Goal: Task Accomplishment & Management: Manage account settings

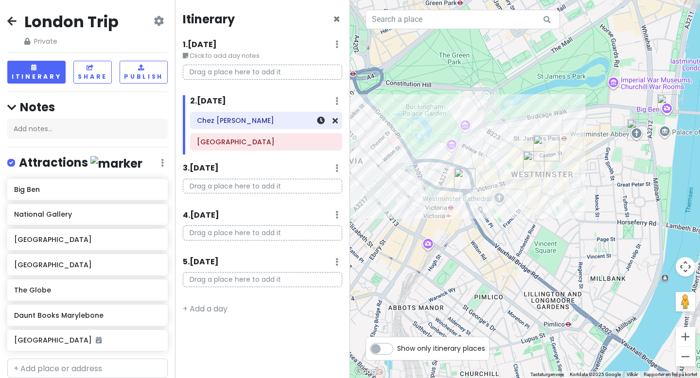
scroll to position [378, 0]
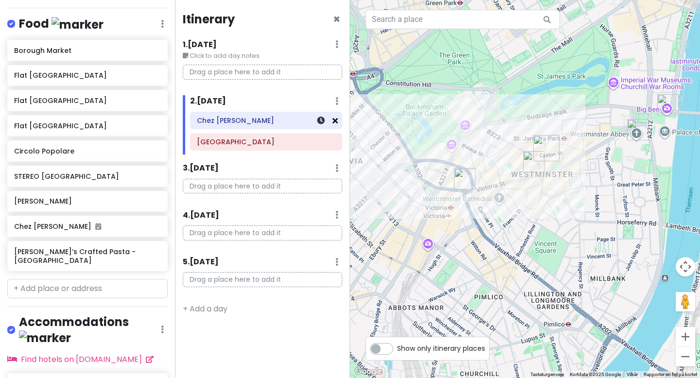
click at [333, 120] on icon at bounding box center [334, 121] width 5 height 8
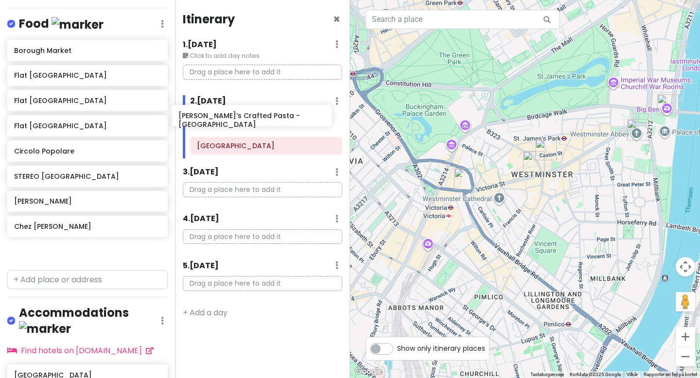
drag, startPoint x: 90, startPoint y: 255, endPoint x: 258, endPoint y: 123, distance: 213.2
click at [258, 123] on div "London Trip Private Change Dates Make a Copy Delete Trip Go Pro ⚡️ Give Feedbac…" at bounding box center [350, 189] width 700 height 378
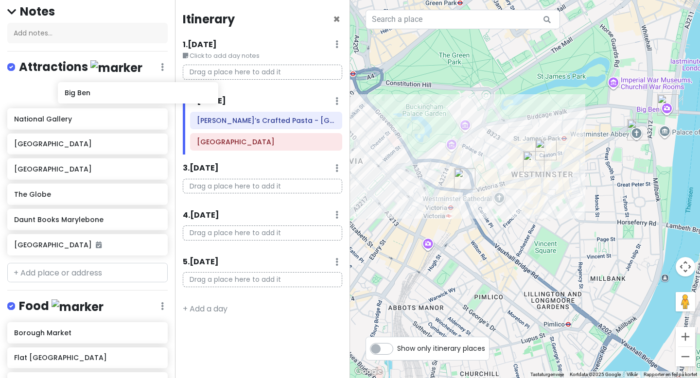
scroll to position [92, 0]
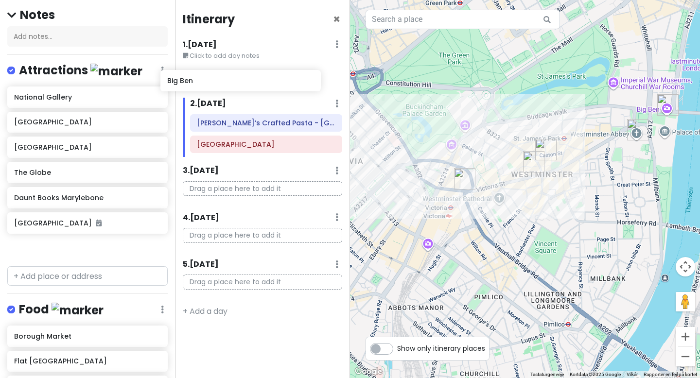
drag, startPoint x: 106, startPoint y: 94, endPoint x: 260, endPoint y: 82, distance: 153.6
click at [260, 82] on div "London Trip Private Change Dates Make a Copy Delete Trip Go Pro ⚡️ Give Feedbac…" at bounding box center [350, 189] width 700 height 378
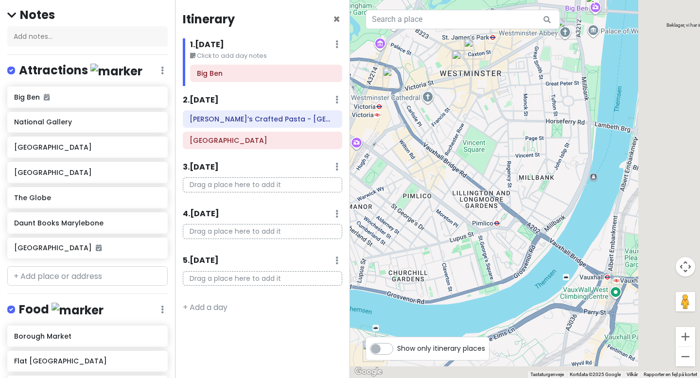
drag, startPoint x: 568, startPoint y: 248, endPoint x: 491, endPoint y: 140, distance: 133.1
click at [491, 140] on div at bounding box center [525, 189] width 350 height 378
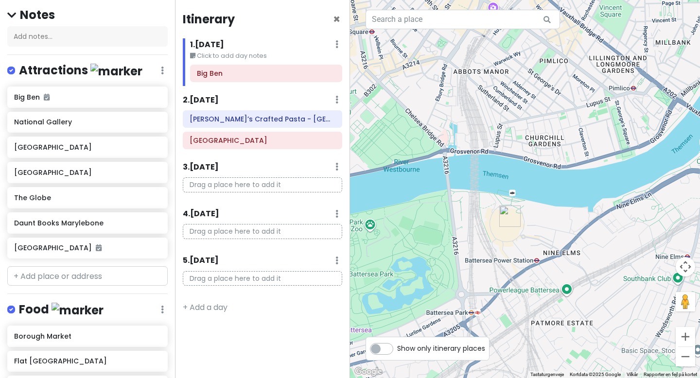
drag, startPoint x: 535, startPoint y: 272, endPoint x: 678, endPoint y: 141, distance: 194.0
click at [678, 142] on div at bounding box center [525, 189] width 350 height 378
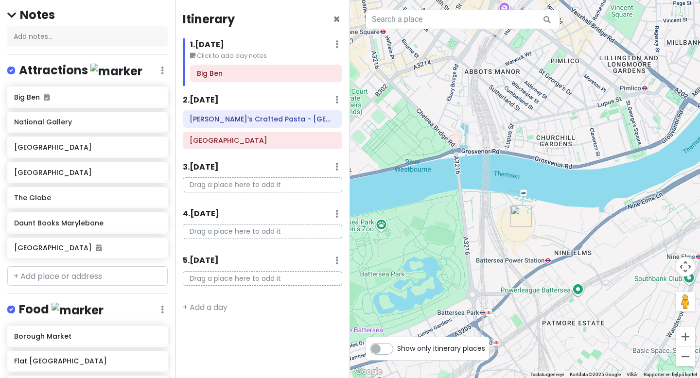
drag, startPoint x: 618, startPoint y: 140, endPoint x: 691, endPoint y: 144, distance: 73.0
click at [691, 144] on div at bounding box center [525, 189] width 350 height 378
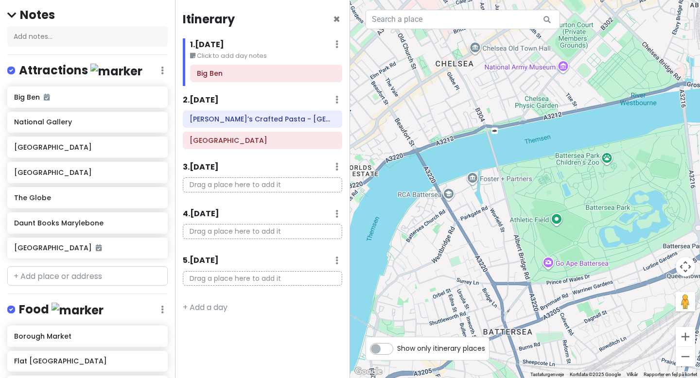
drag, startPoint x: 491, startPoint y: 181, endPoint x: 659, endPoint y: 96, distance: 187.8
click at [659, 96] on div at bounding box center [525, 189] width 350 height 378
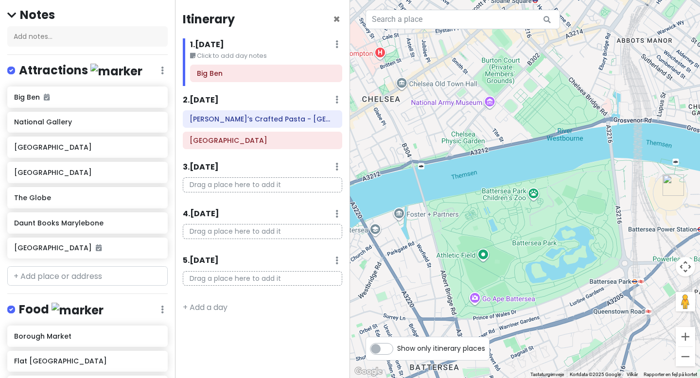
drag, startPoint x: 625, startPoint y: 75, endPoint x: 485, endPoint y: 159, distance: 163.3
click at [485, 159] on div at bounding box center [525, 189] width 350 height 378
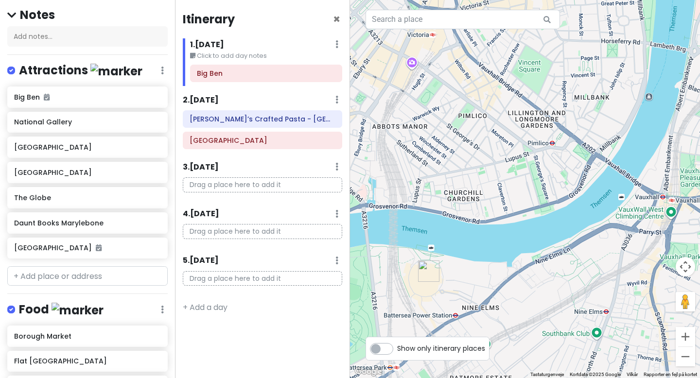
drag, startPoint x: 463, startPoint y: 316, endPoint x: 522, endPoint y: 167, distance: 160.7
click at [522, 167] on div at bounding box center [525, 189] width 350 height 378
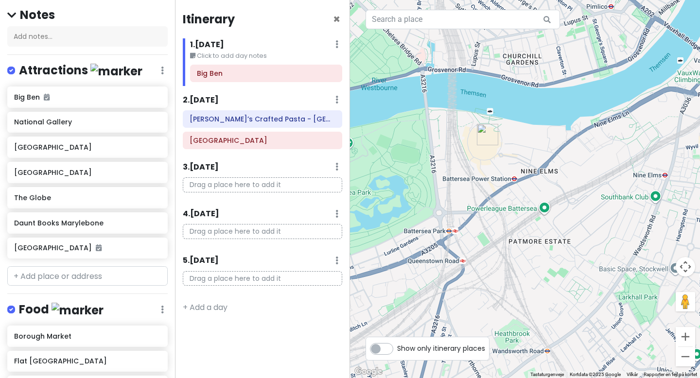
click at [486, 134] on img "Solis" at bounding box center [487, 134] width 21 height 21
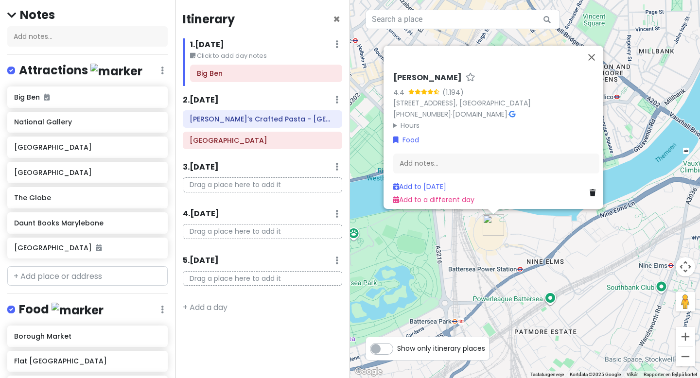
click at [651, 148] on div "Solis 4.4 (1.194) First Floor, The Power Station, Nine Elms, London SW11 8AL, S…" at bounding box center [525, 189] width 350 height 378
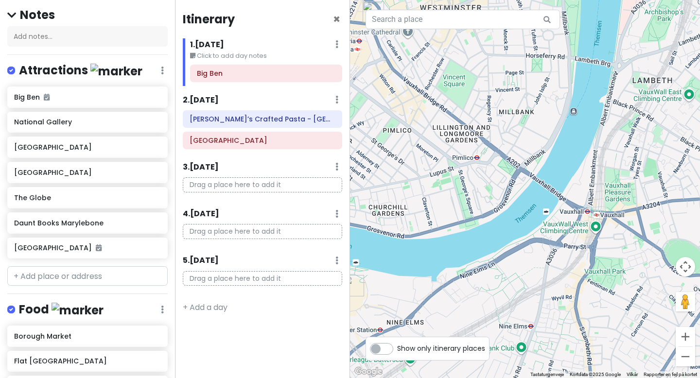
drag, startPoint x: 658, startPoint y: 137, endPoint x: 515, endPoint y: 198, distance: 155.0
click at [515, 198] on div at bounding box center [525, 189] width 350 height 378
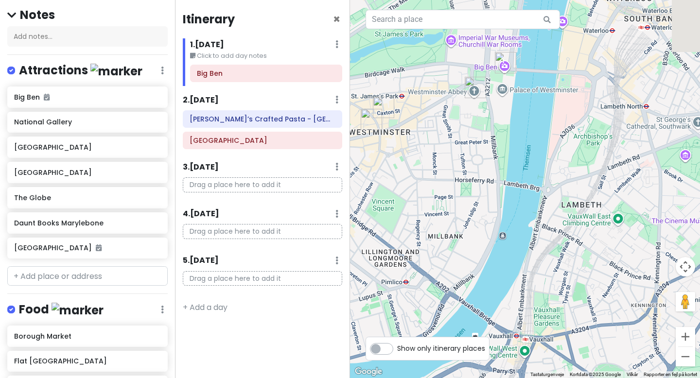
drag, startPoint x: 488, startPoint y: 105, endPoint x: 501, endPoint y: 198, distance: 94.2
click at [501, 198] on div at bounding box center [525, 189] width 350 height 378
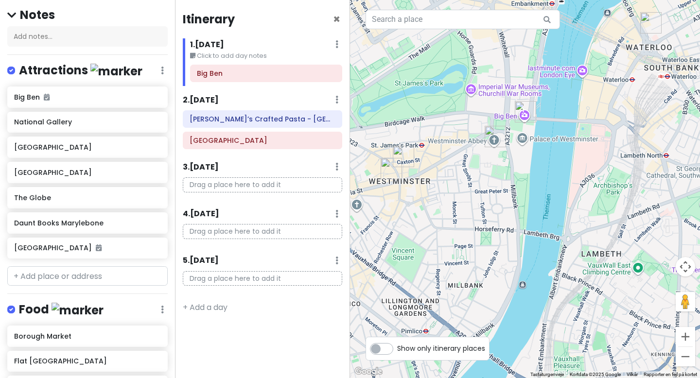
drag, startPoint x: 453, startPoint y: 133, endPoint x: 469, endPoint y: 174, distance: 43.7
click at [469, 174] on div at bounding box center [525, 189] width 350 height 378
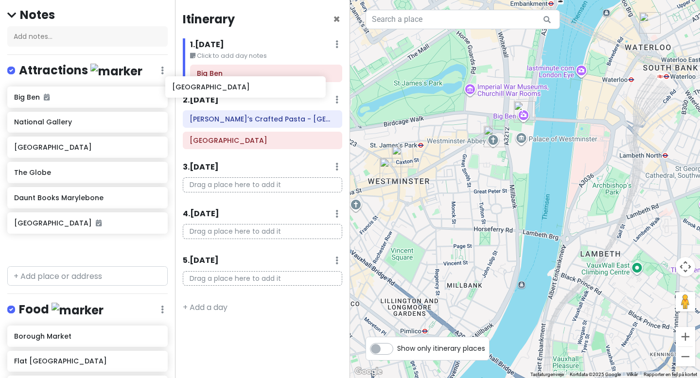
drag, startPoint x: 81, startPoint y: 145, endPoint x: 247, endPoint y: 87, distance: 176.8
click at [246, 87] on div "London Trip Private Change Dates Make a Copy Delete Trip Go Pro ⚡️ Give Feedbac…" at bounding box center [350, 189] width 700 height 378
drag, startPoint x: 74, startPoint y: 147, endPoint x: 248, endPoint y: 89, distance: 182.7
click at [248, 89] on div "London Trip Private Change Dates Make a Copy Delete Trip Go Pro ⚡️ Give Feedbac…" at bounding box center [350, 189] width 700 height 378
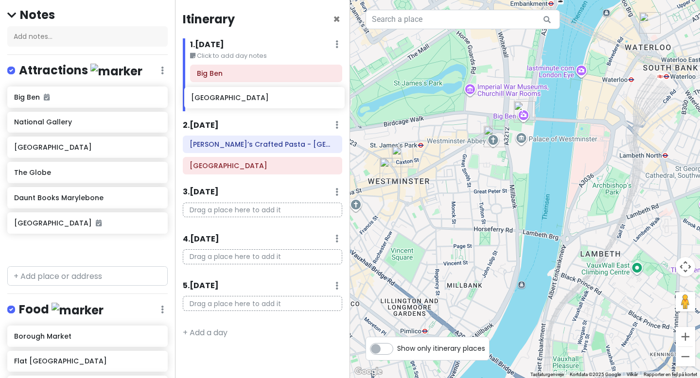
drag, startPoint x: 107, startPoint y: 153, endPoint x: 284, endPoint y: 104, distance: 183.6
click at [284, 104] on div "London Trip Private Change Dates Make a Copy Delete Trip Go Pro ⚡️ Give Feedbac…" at bounding box center [350, 189] width 700 height 378
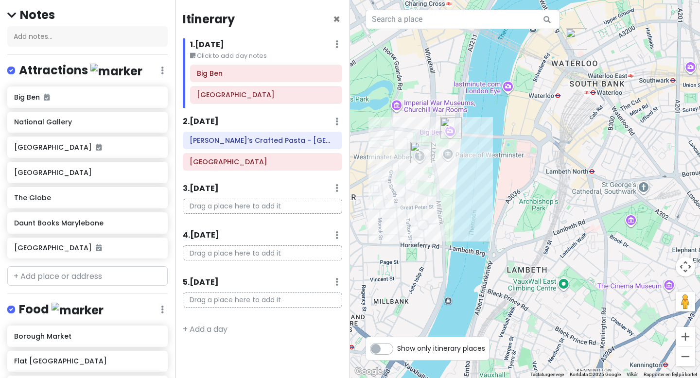
drag, startPoint x: 619, startPoint y: 110, endPoint x: 545, endPoint y: 126, distance: 76.1
click at [545, 126] on div at bounding box center [525, 189] width 350 height 378
click at [507, 93] on div at bounding box center [525, 189] width 350 height 378
click at [119, 266] on input "text" at bounding box center [87, 275] width 160 height 19
click at [99, 276] on input "text" at bounding box center [87, 275] width 160 height 19
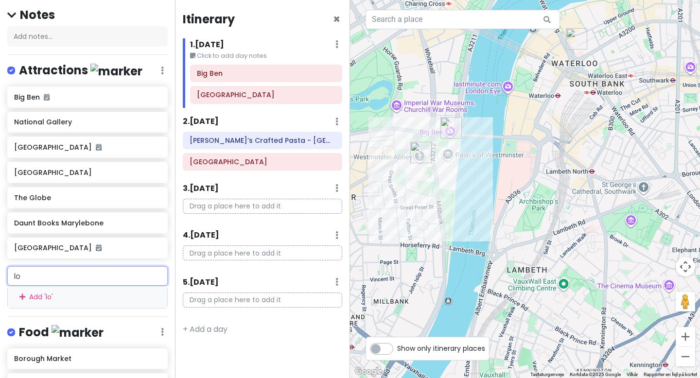
type input "lon"
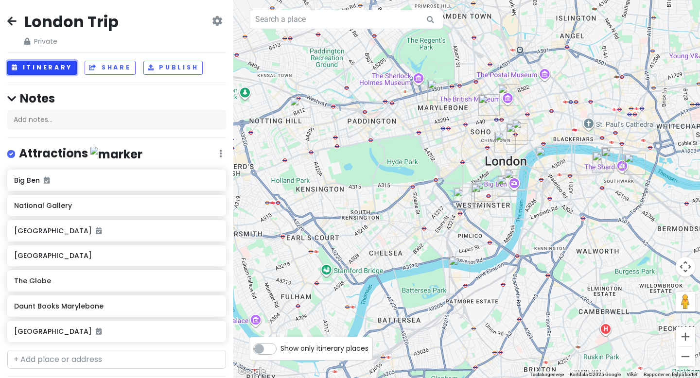
click at [52, 62] on button "Itinerary" at bounding box center [41, 68] width 69 height 14
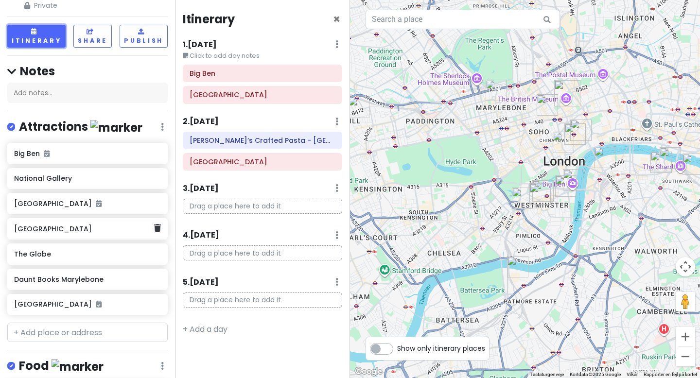
scroll to position [43, 0]
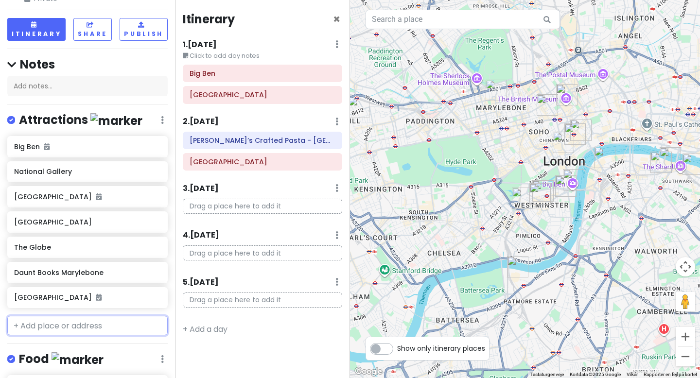
click at [84, 325] on input "text" at bounding box center [87, 325] width 160 height 19
type input "lon"
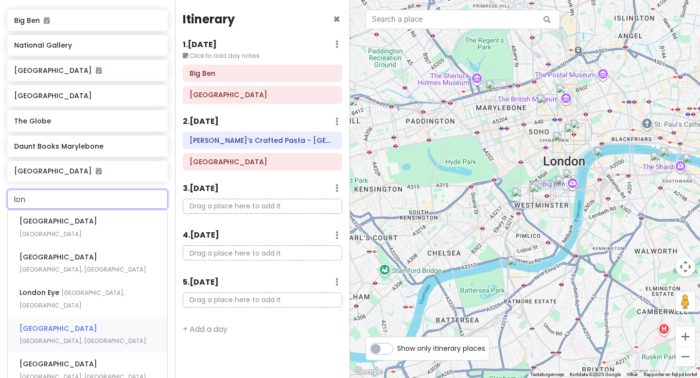
scroll to position [172, 0]
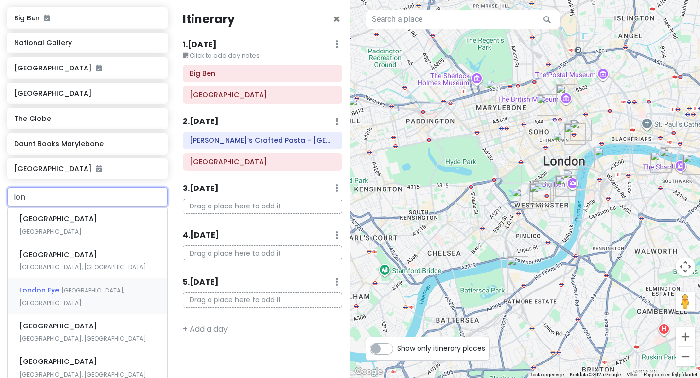
drag, startPoint x: 89, startPoint y: 266, endPoint x: 98, endPoint y: 265, distance: 8.8
click at [82, 236] on span "[GEOGRAPHIC_DATA], [GEOGRAPHIC_DATA]" at bounding box center [50, 231] width 62 height 8
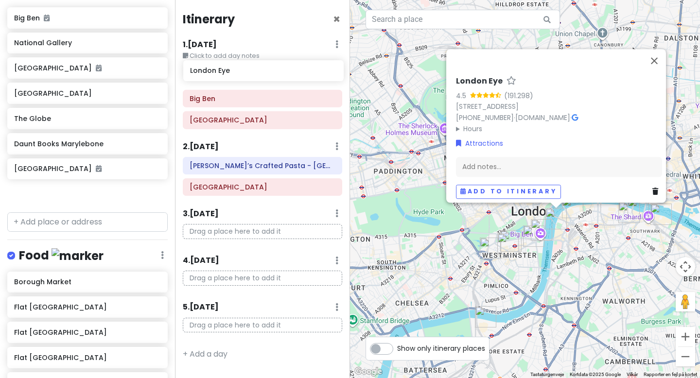
drag, startPoint x: 73, startPoint y: 191, endPoint x: 249, endPoint y: 68, distance: 214.4
click at [249, 68] on div "London Trip Private Change Dates Make a Copy Delete Trip Go Pro ⚡️ Give Feedbac…" at bounding box center [350, 189] width 700 height 378
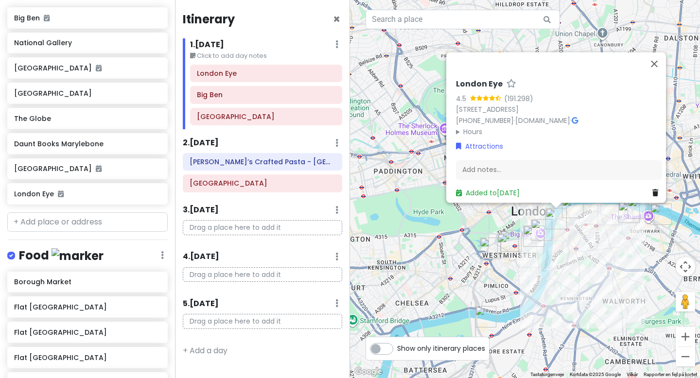
click at [601, 227] on div "London Eye 4.5 (191.298) [GEOGRAPHIC_DATA], [GEOGRAPHIC_DATA] [PHONE_NUMBER] · …" at bounding box center [525, 189] width 350 height 378
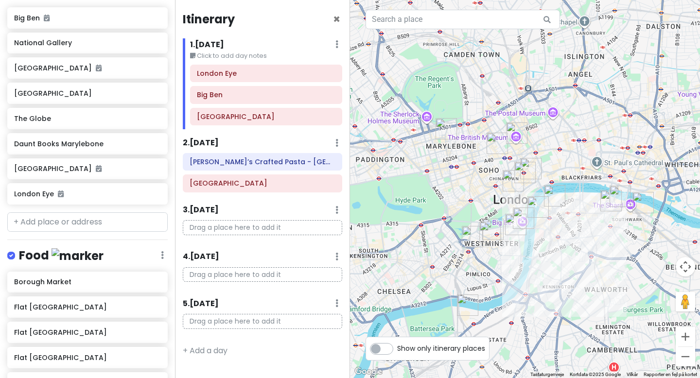
drag, startPoint x: 587, startPoint y: 224, endPoint x: 566, endPoint y: 208, distance: 26.3
click at [565, 208] on div at bounding box center [525, 189] width 350 height 378
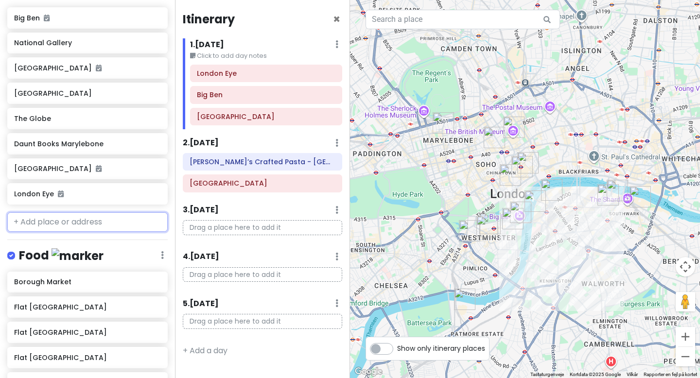
click at [106, 219] on input "text" at bounding box center [87, 221] width 160 height 19
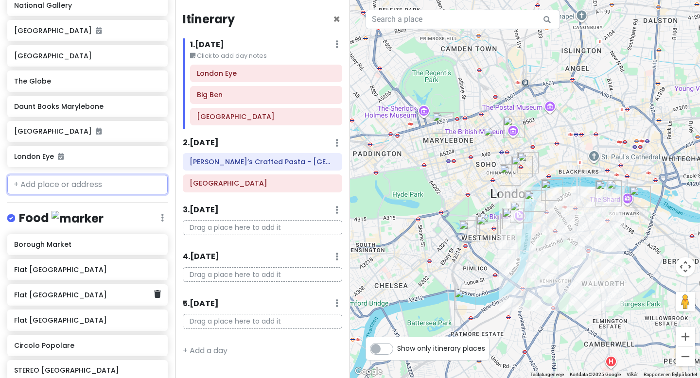
scroll to position [211, 0]
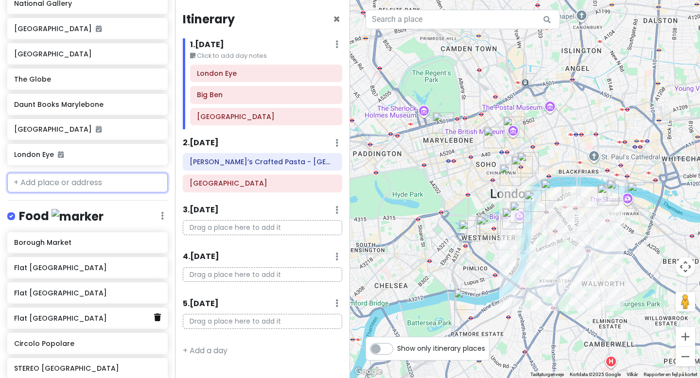
click at [160, 317] on icon at bounding box center [157, 317] width 7 height 8
click at [156, 317] on icon at bounding box center [157, 317] width 7 height 8
click at [111, 314] on h6 "STEREO [GEOGRAPHIC_DATA]" at bounding box center [83, 318] width 139 height 9
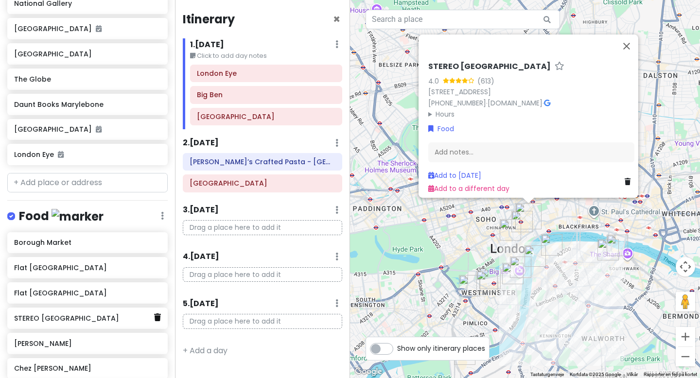
click at [154, 318] on icon at bounding box center [157, 317] width 7 height 8
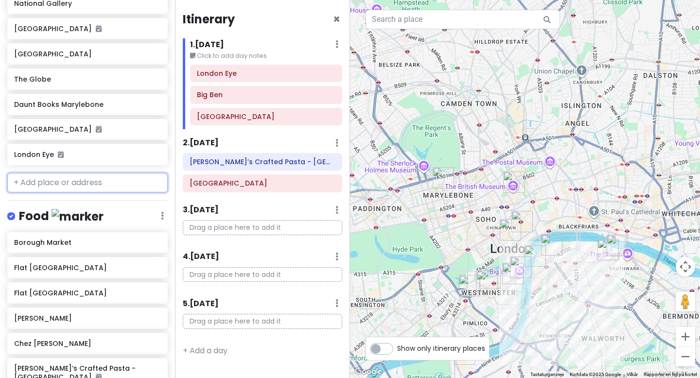
click at [147, 318] on h6 "[PERSON_NAME]" at bounding box center [87, 318] width 146 height 9
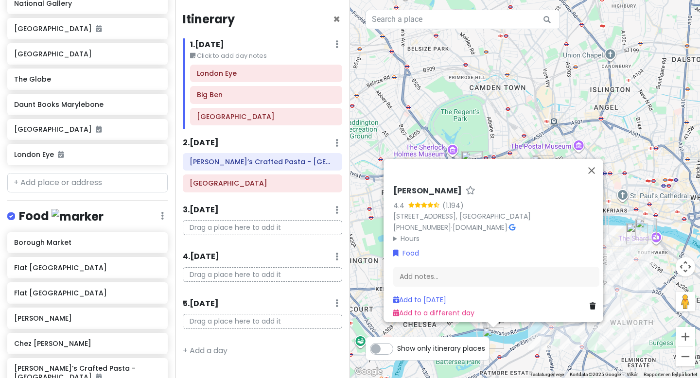
click at [128, 320] on h6 "[PERSON_NAME]" at bounding box center [87, 318] width 146 height 9
click at [93, 317] on h6 "[PERSON_NAME]" at bounding box center [87, 318] width 146 height 9
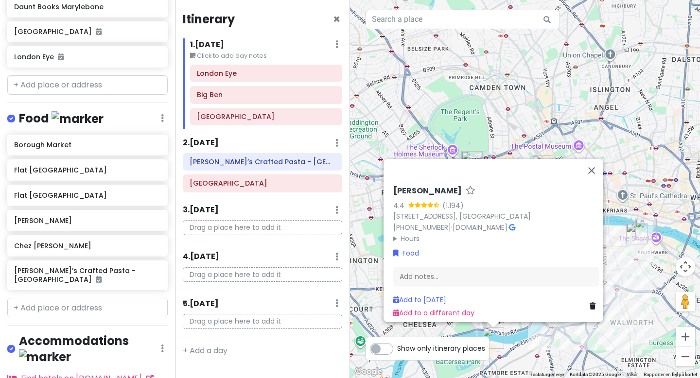
scroll to position [310, 0]
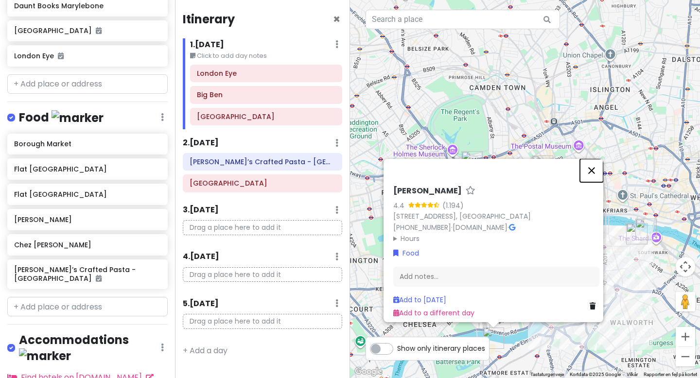
click at [599, 159] on button "Luk" at bounding box center [591, 170] width 23 height 23
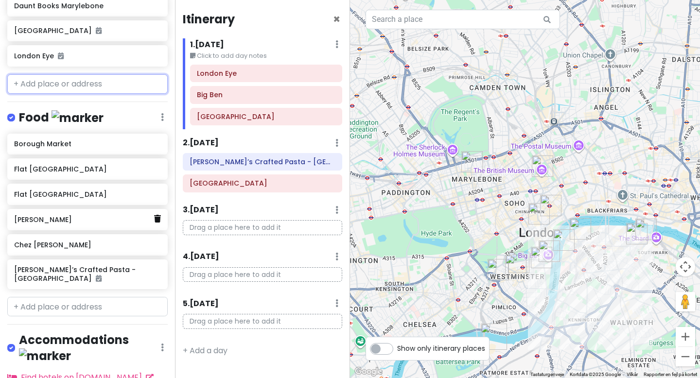
click at [156, 221] on icon at bounding box center [157, 219] width 7 height 8
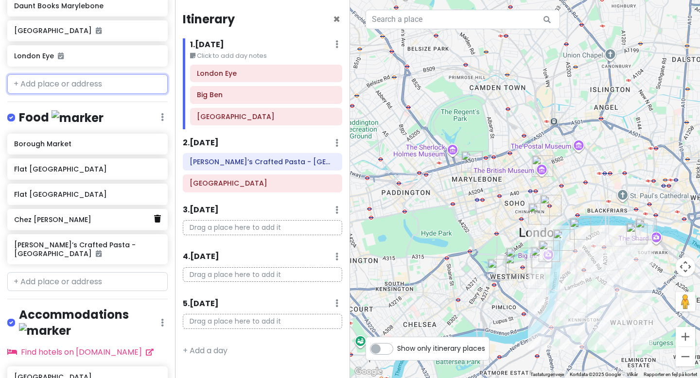
click at [155, 218] on icon at bounding box center [157, 219] width 7 height 8
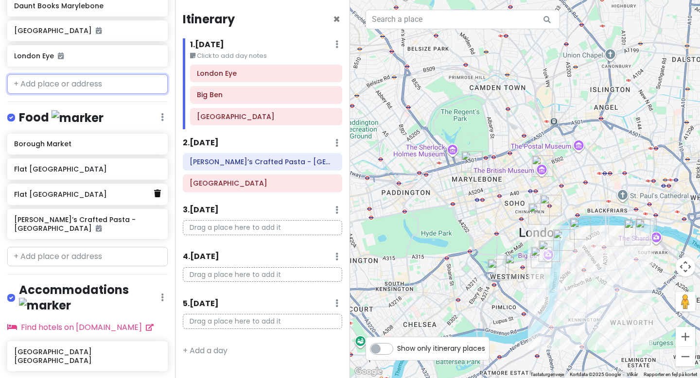
click at [156, 196] on link at bounding box center [157, 194] width 7 height 13
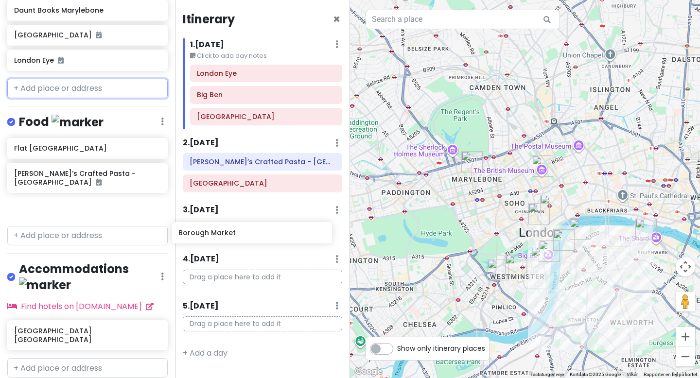
drag, startPoint x: 126, startPoint y: 152, endPoint x: 292, endPoint y: 239, distance: 187.0
click at [291, 239] on div "London Trip Private Change Dates Make a Copy Delete Trip Go Pro ⚡️ Give Feedbac…" at bounding box center [350, 189] width 700 height 378
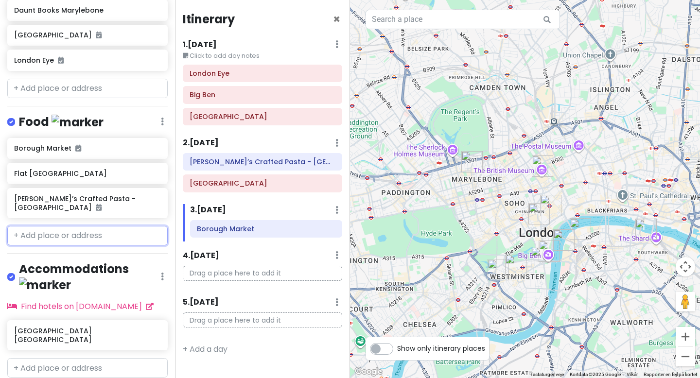
click at [69, 226] on input "text" at bounding box center [87, 235] width 160 height 19
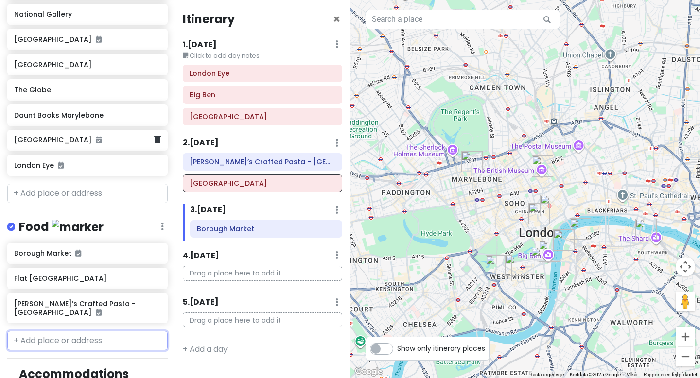
scroll to position [201, 0]
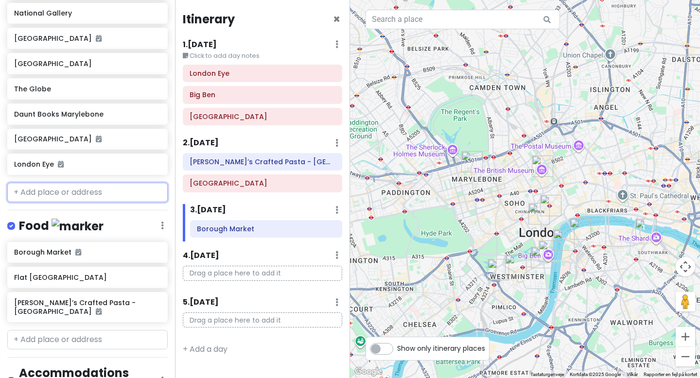
click at [85, 193] on input "text" at bounding box center [87, 192] width 160 height 19
click at [684, 339] on button "Zoom ind" at bounding box center [685, 336] width 19 height 19
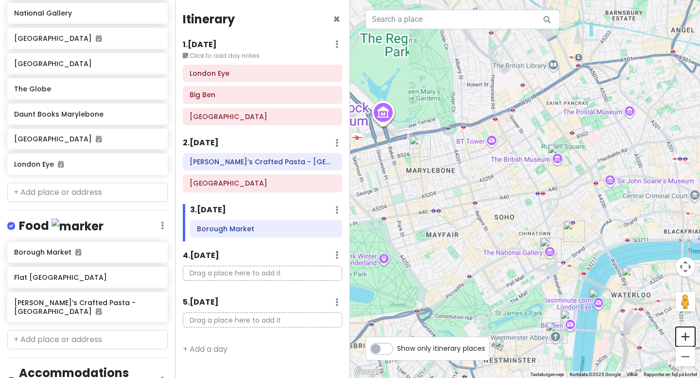
click at [684, 339] on button "Zoom ind" at bounding box center [685, 336] width 19 height 19
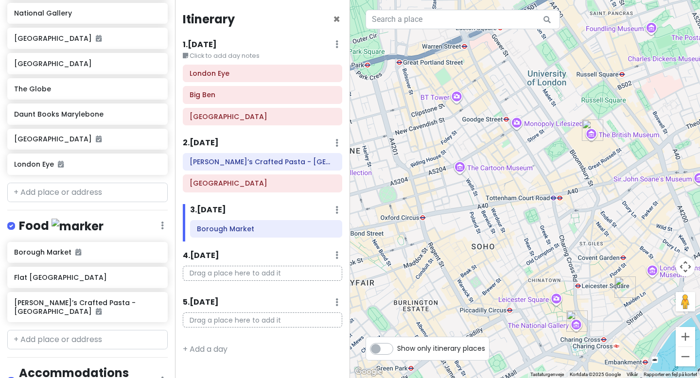
drag, startPoint x: 579, startPoint y: 272, endPoint x: 554, endPoint y: 180, distance: 95.1
click at [554, 180] on div at bounding box center [525, 189] width 350 height 378
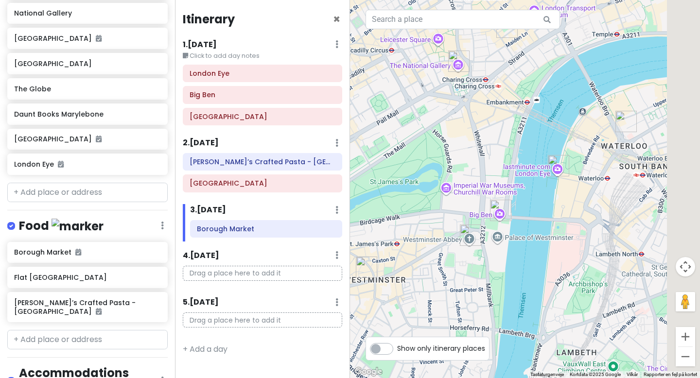
drag, startPoint x: 634, startPoint y: 233, endPoint x: 553, endPoint y: 213, distance: 83.0
click at [553, 214] on div at bounding box center [525, 189] width 350 height 378
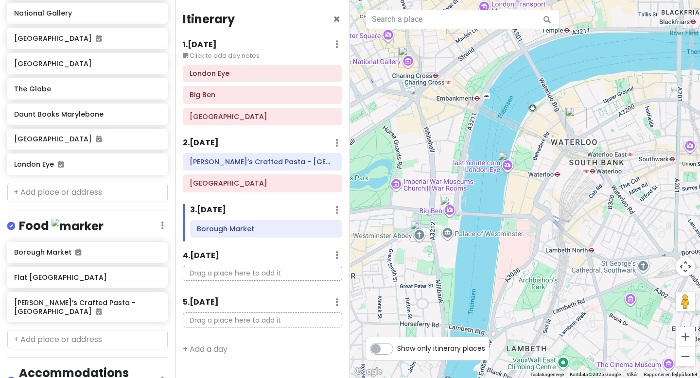
drag, startPoint x: 590, startPoint y: 177, endPoint x: 545, endPoint y: 190, distance: 46.5
click at [546, 190] on div at bounding box center [525, 189] width 350 height 378
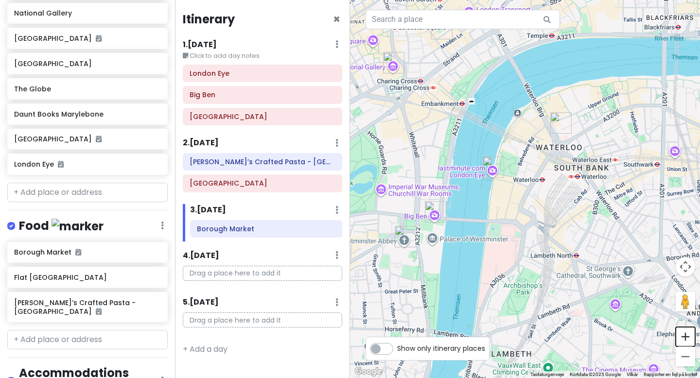
click at [688, 328] on button "Zoom ind" at bounding box center [685, 336] width 19 height 19
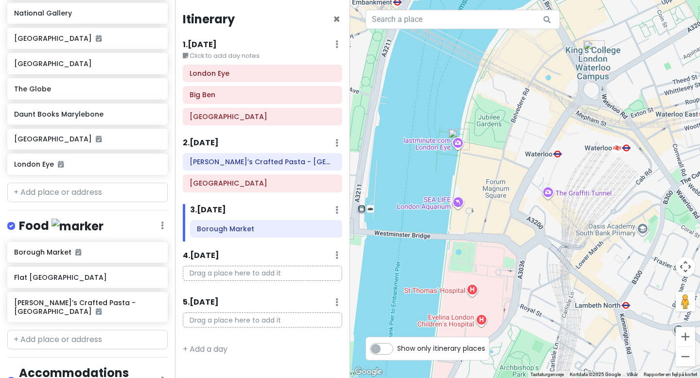
drag, startPoint x: 503, startPoint y: 128, endPoint x: 502, endPoint y: 90, distance: 37.9
click at [502, 91] on div at bounding box center [525, 189] width 350 height 378
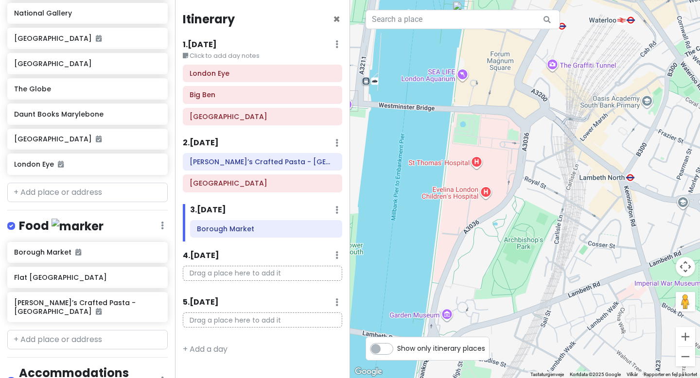
drag, startPoint x: 512, startPoint y: 224, endPoint x: 504, endPoint y: 198, distance: 27.4
click at [504, 199] on div at bounding box center [525, 189] width 350 height 378
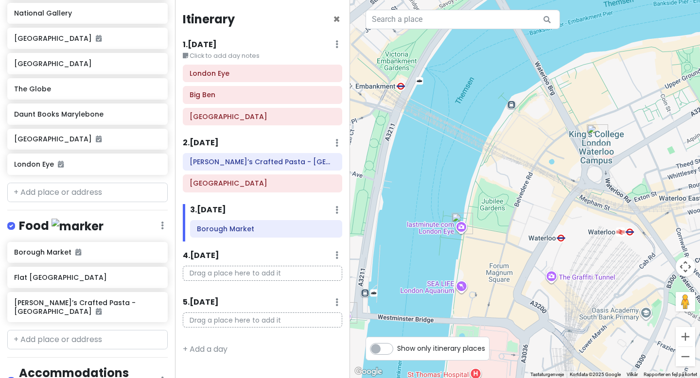
drag, startPoint x: 506, startPoint y: 83, endPoint x: 560, endPoint y: 170, distance: 102.6
click at [560, 170] on div at bounding box center [525, 189] width 350 height 378
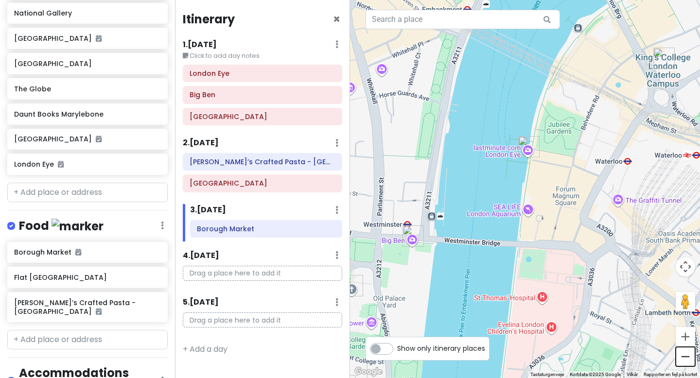
click at [684, 352] on button "Zoom ud" at bounding box center [685, 356] width 19 height 19
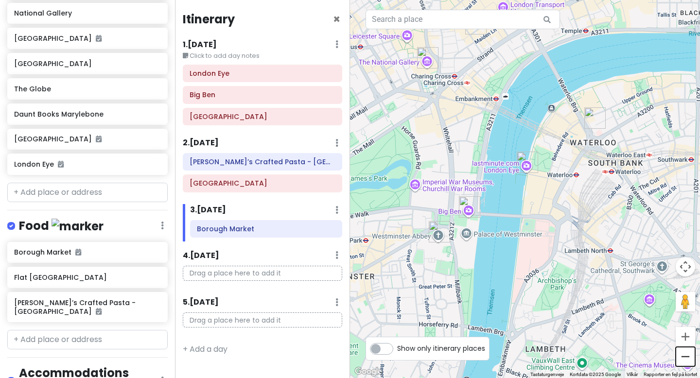
click at [684, 352] on button "Zoom ud" at bounding box center [685, 356] width 19 height 19
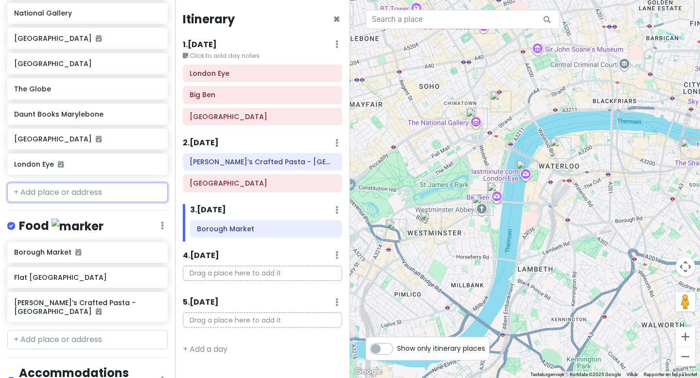
click at [116, 192] on input "text" at bounding box center [87, 192] width 160 height 19
type input "c"
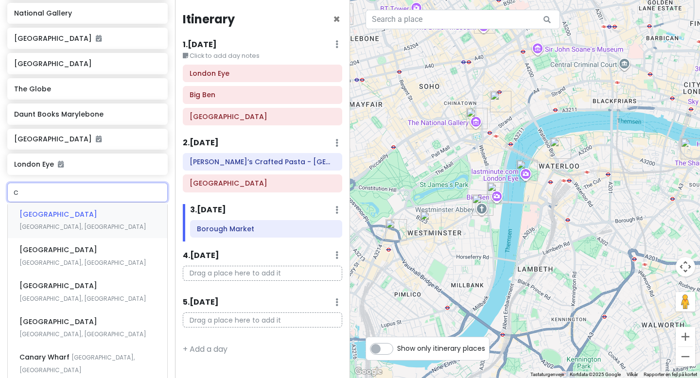
click at [81, 223] on span "[GEOGRAPHIC_DATA], [GEOGRAPHIC_DATA]" at bounding box center [82, 227] width 127 height 8
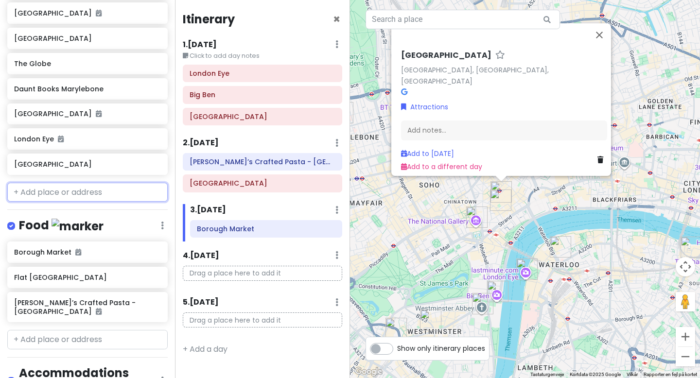
click at [76, 196] on input "text" at bounding box center [87, 192] width 160 height 19
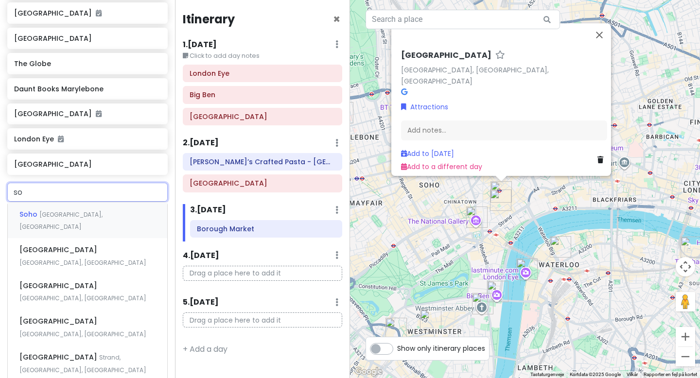
type input "soh"
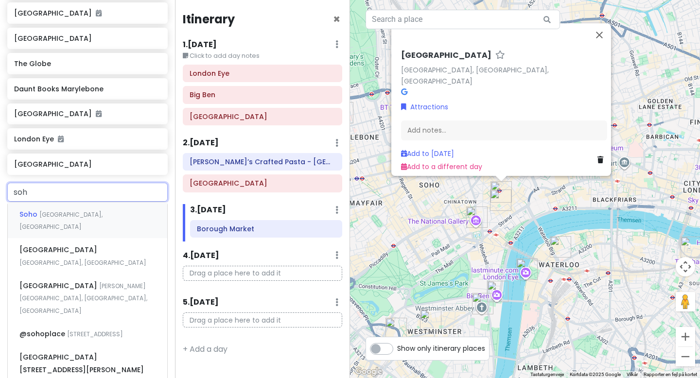
click at [74, 218] on div "Soho [GEOGRAPHIC_DATA], [GEOGRAPHIC_DATA]" at bounding box center [87, 220] width 159 height 36
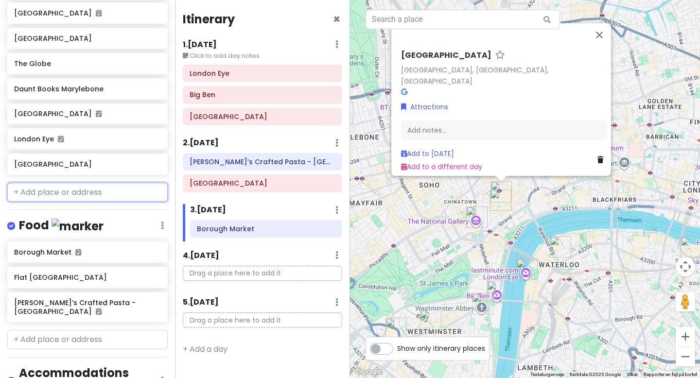
scroll to position [251, 0]
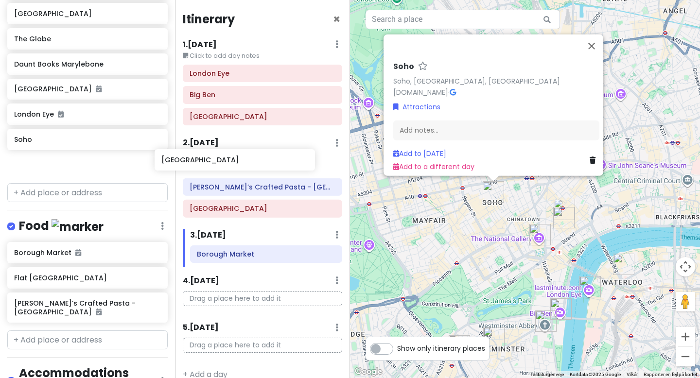
drag, startPoint x: 76, startPoint y: 142, endPoint x: 224, endPoint y: 164, distance: 149.3
click at [224, 164] on div "London Trip Private Change Dates Make a Copy Delete Trip Go Pro ⚡️ Give Feedbac…" at bounding box center [350, 189] width 700 height 378
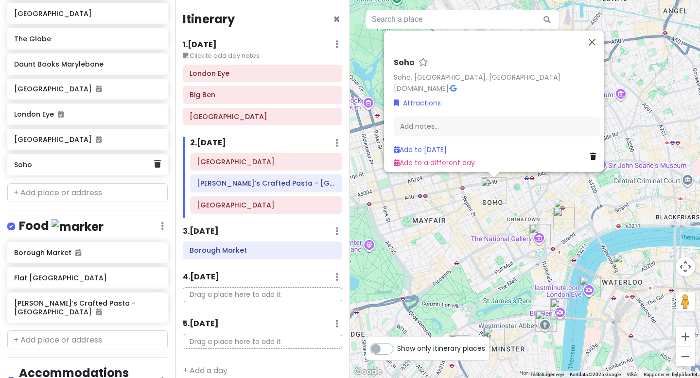
scroll to position [226, 0]
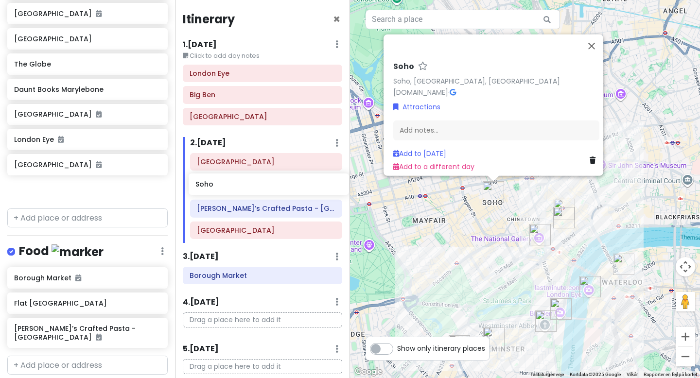
drag, startPoint x: 82, startPoint y: 195, endPoint x: 263, endPoint y: 190, distance: 181.3
click at [263, 190] on div "London Trip Private Change Dates Make a Copy Delete Trip Go Pro ⚡️ Give Feedbac…" at bounding box center [350, 189] width 700 height 378
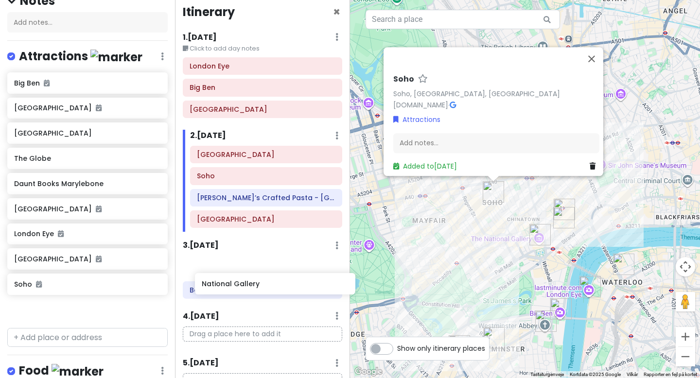
scroll to position [10, 0]
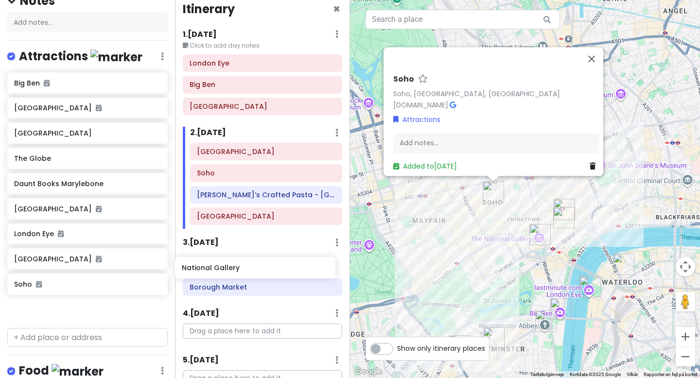
drag, startPoint x: 86, startPoint y: 103, endPoint x: 260, endPoint y: 266, distance: 238.3
click at [260, 266] on div "London Trip Private Change Dates Make a Copy Delete Trip Go Pro ⚡️ Give Feedbac…" at bounding box center [350, 189] width 700 height 378
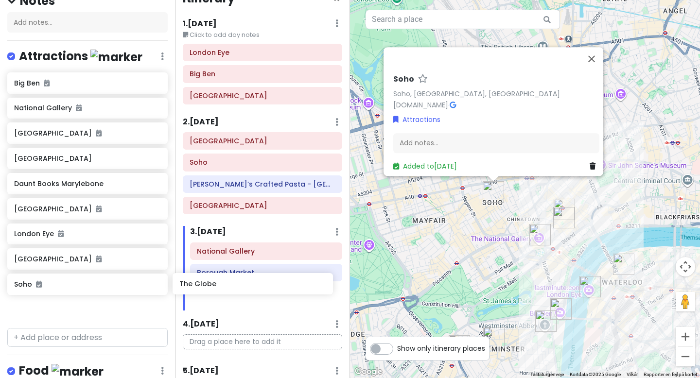
scroll to position [22, 0]
drag, startPoint x: 69, startPoint y: 186, endPoint x: 238, endPoint y: 284, distance: 195.4
click at [238, 284] on div "London Trip Private Change Dates Make a Copy Delete Trip Go Pro ⚡️ Give Feedbac…" at bounding box center [350, 189] width 700 height 378
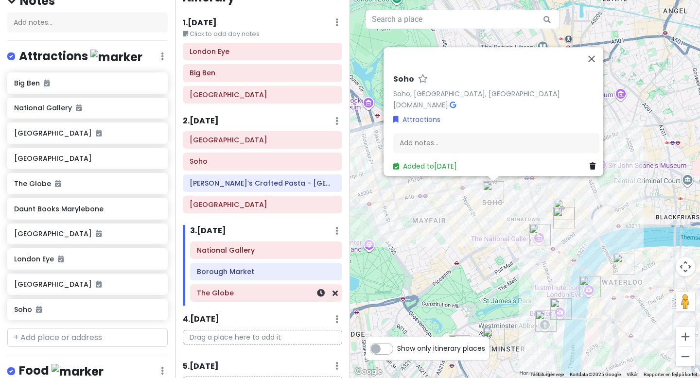
scroll to position [24, 0]
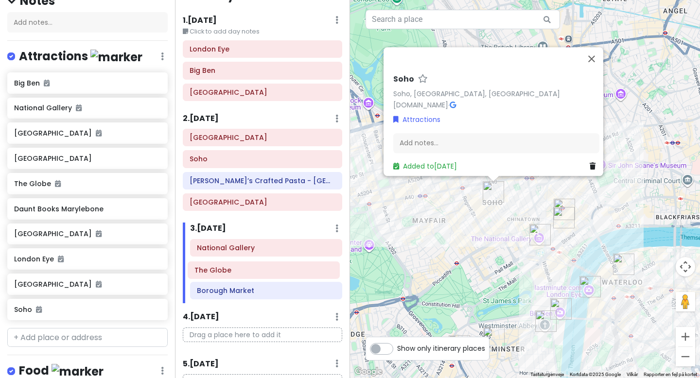
drag, startPoint x: 238, startPoint y: 291, endPoint x: 235, endPoint y: 263, distance: 28.4
click at [235, 263] on div "National Gallery Borough Market The Globe" at bounding box center [266, 271] width 167 height 64
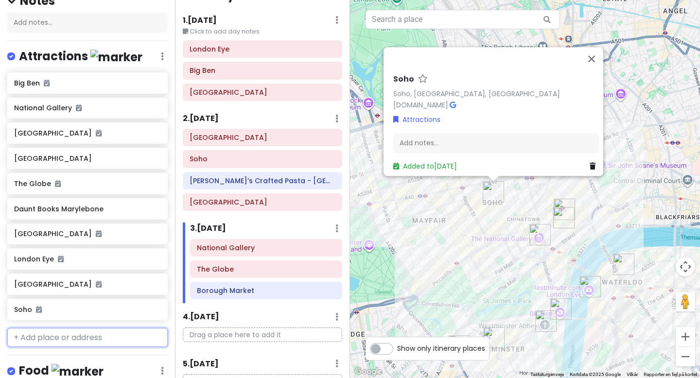
click at [92, 339] on input "text" at bounding box center [87, 337] width 160 height 19
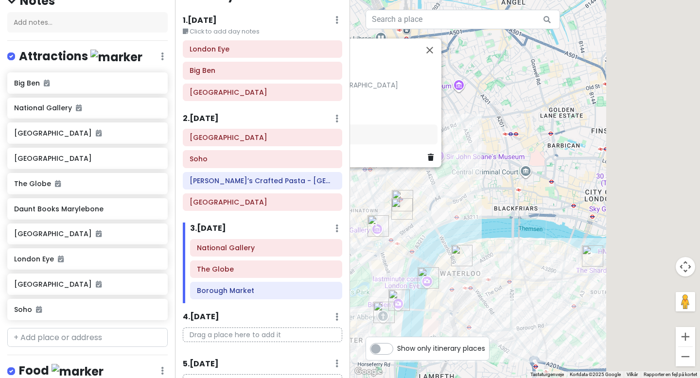
drag, startPoint x: 567, startPoint y: 254, endPoint x: 380, endPoint y: 228, distance: 188.5
click at [380, 228] on div "Soho Soho, [GEOGRAPHIC_DATA], [GEOGRAPHIC_DATA] [DOMAIN_NAME] · Attractions Add…" at bounding box center [525, 189] width 350 height 378
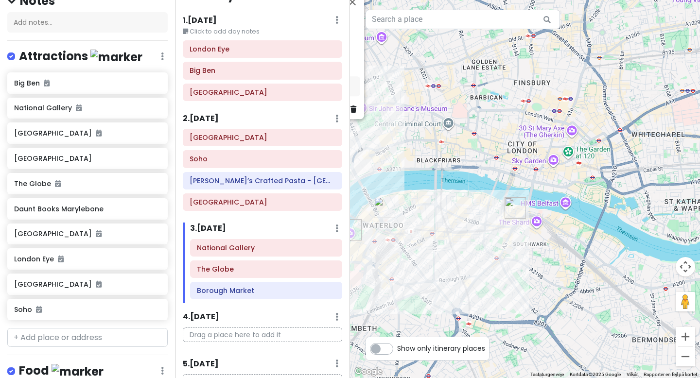
drag, startPoint x: 574, startPoint y: 219, endPoint x: 522, endPoint y: 192, distance: 58.5
click at [522, 192] on div "Soho Soho, [GEOGRAPHIC_DATA], [GEOGRAPHIC_DATA] [DOMAIN_NAME] · Attractions Add…" at bounding box center [525, 189] width 350 height 378
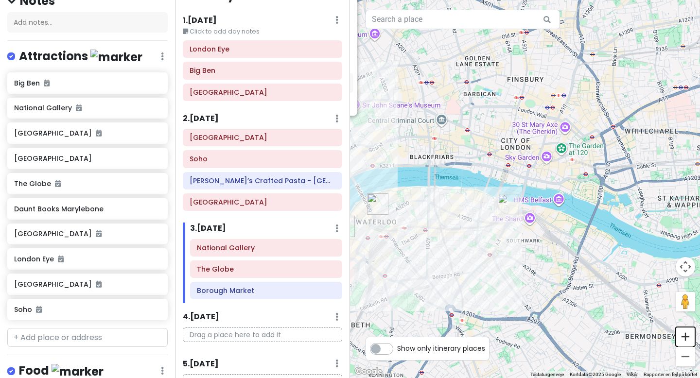
click at [686, 338] on button "Zoom ind" at bounding box center [685, 336] width 19 height 19
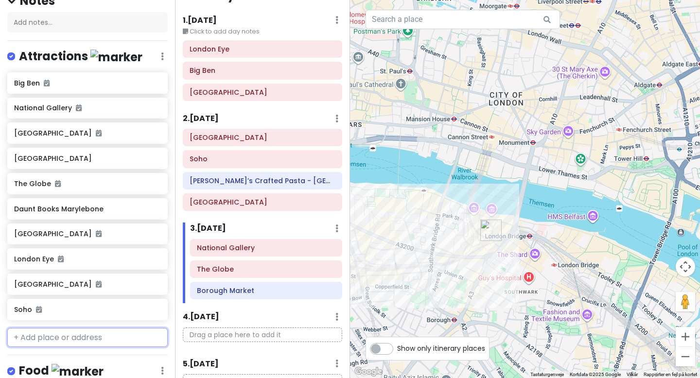
click at [60, 338] on input "text" at bounding box center [87, 337] width 160 height 19
type input "tower"
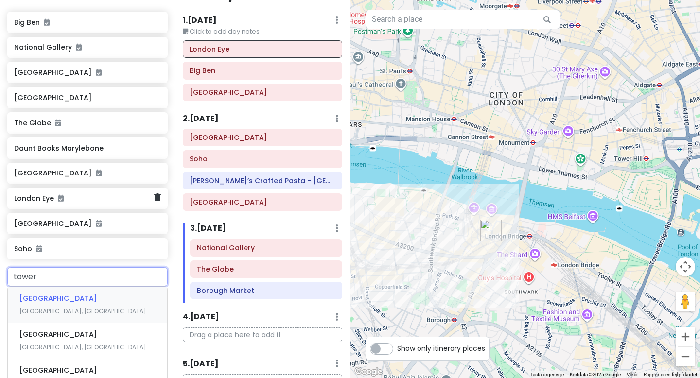
scroll to position [176, 0]
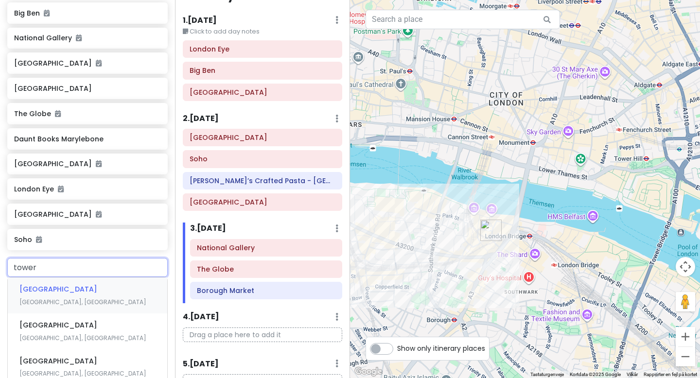
drag, startPoint x: 54, startPoint y: 289, endPoint x: 106, endPoint y: 290, distance: 51.5
click at [106, 290] on div "[GEOGRAPHIC_DATA], [GEOGRAPHIC_DATA]" at bounding box center [87, 296] width 159 height 36
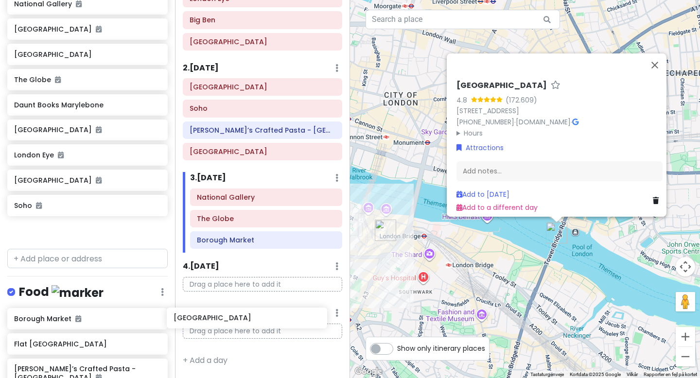
scroll to position [75, 0]
drag, startPoint x: 85, startPoint y: 234, endPoint x: 265, endPoint y: 249, distance: 180.9
click at [265, 249] on div "London Trip Private Change Dates Make a Copy Delete Trip Go Pro ⚡️ Give Feedbac…" at bounding box center [350, 189] width 700 height 378
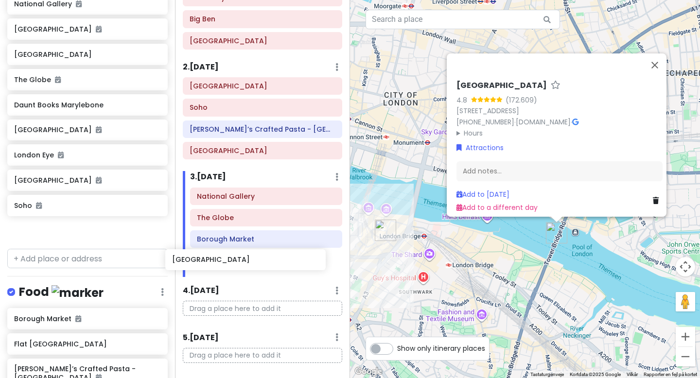
drag, startPoint x: 131, startPoint y: 232, endPoint x: 295, endPoint y: 263, distance: 166.8
click at [295, 263] on div "London Trip Private Change Dates Make a Copy Delete Trip Go Pro ⚡️ Give Feedbac…" at bounding box center [350, 189] width 700 height 378
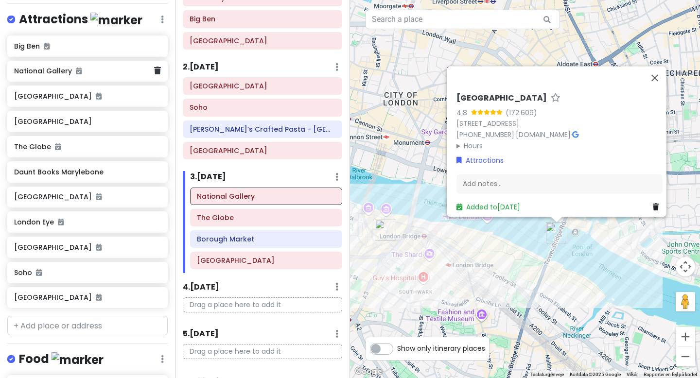
scroll to position [381, 0]
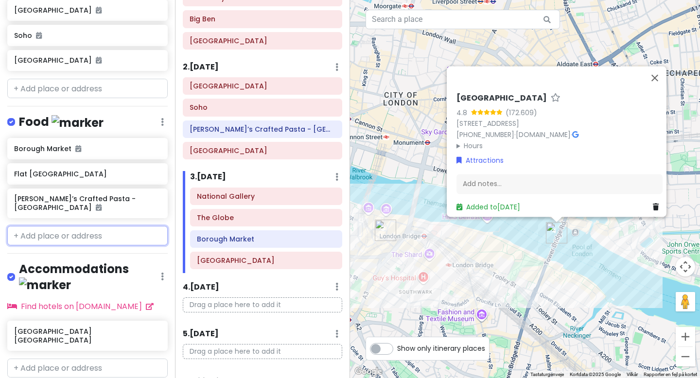
click at [71, 227] on input "text" at bounding box center [87, 235] width 160 height 19
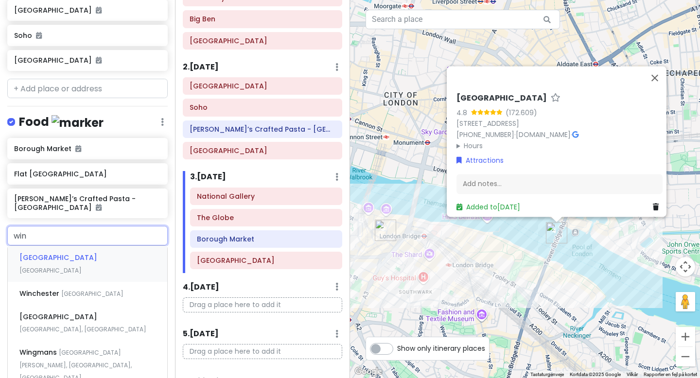
type input "wing"
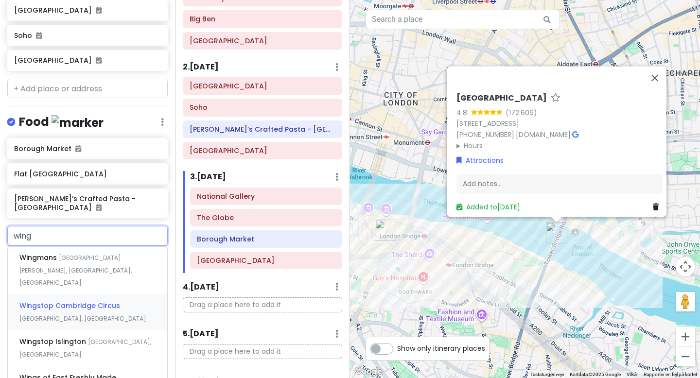
drag, startPoint x: 81, startPoint y: 282, endPoint x: 91, endPoint y: 282, distance: 10.7
click at [59, 262] on span "Wingstop Cambridge Circus" at bounding box center [38, 258] width 39 height 10
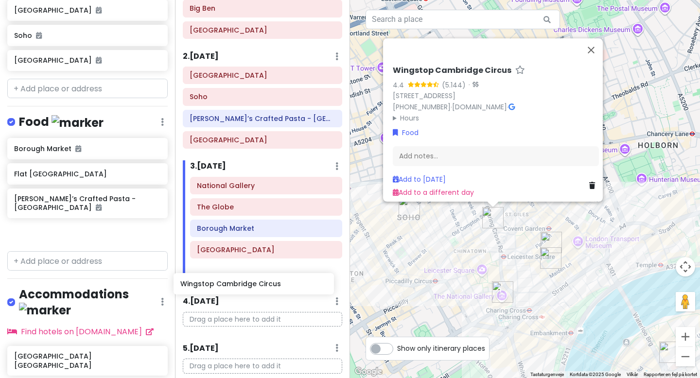
drag, startPoint x: 91, startPoint y: 224, endPoint x: 259, endPoint y: 283, distance: 177.6
click at [258, 284] on div "London Trip Private Change Dates Make a Copy Delete Trip Go Pro ⚡️ Give Feedbac…" at bounding box center [350, 189] width 700 height 378
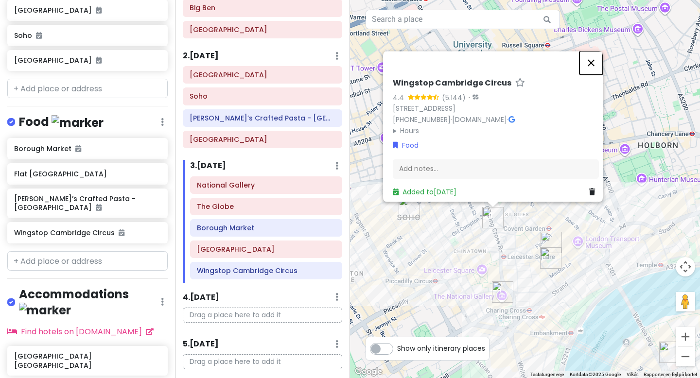
click at [595, 56] on button "Luk" at bounding box center [590, 62] width 23 height 23
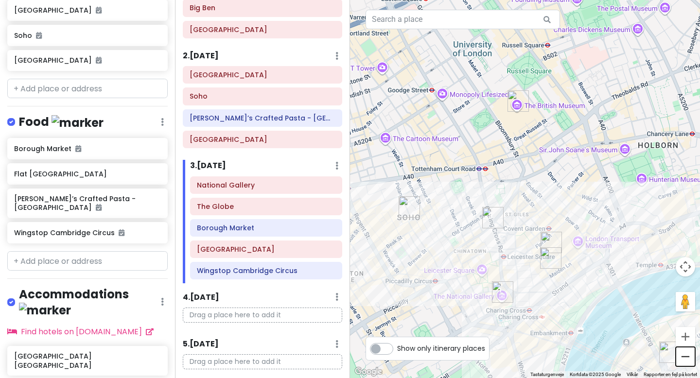
click at [687, 356] on button "Zoom ud" at bounding box center [685, 356] width 19 height 19
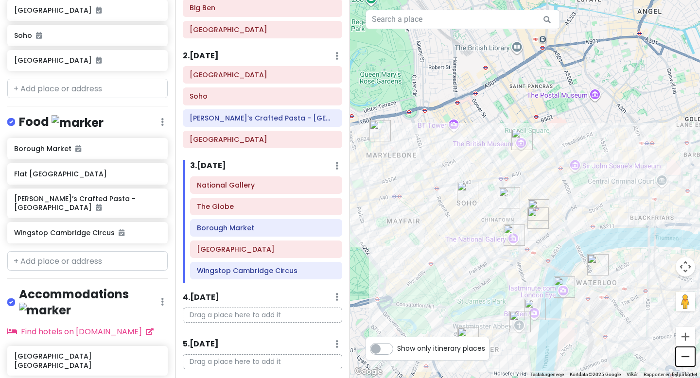
click at [687, 356] on button "Zoom ud" at bounding box center [685, 356] width 19 height 19
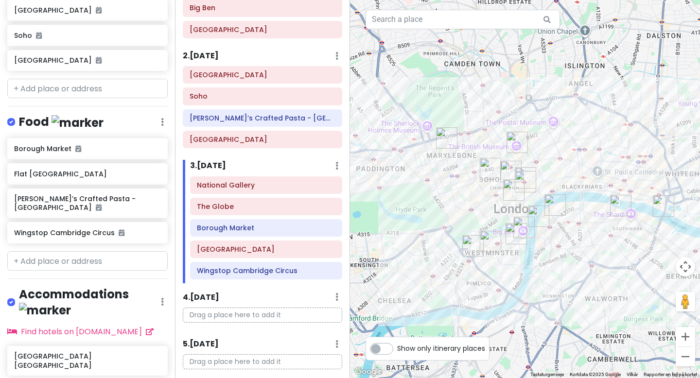
drag, startPoint x: 557, startPoint y: 262, endPoint x: 567, endPoint y: 250, distance: 15.6
click at [567, 250] on div at bounding box center [525, 189] width 350 height 378
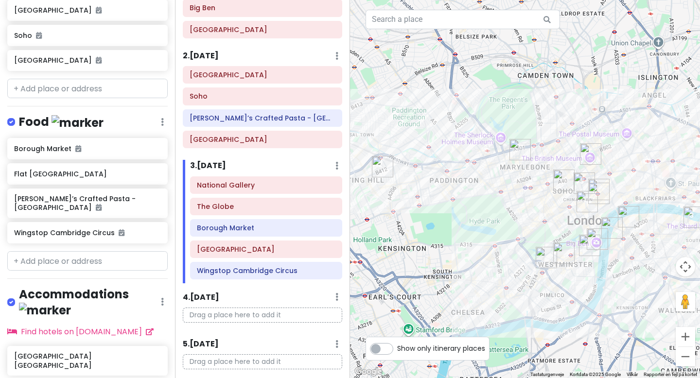
drag, startPoint x: 420, startPoint y: 185, endPoint x: 485, endPoint y: 193, distance: 65.6
click at [484, 193] on div at bounding box center [525, 189] width 350 height 378
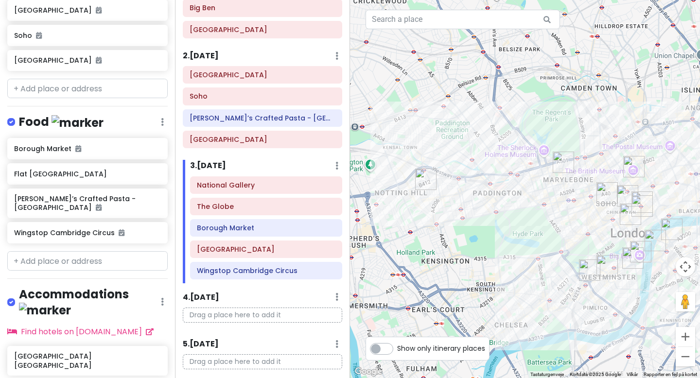
click at [425, 178] on img "The Globe" at bounding box center [425, 179] width 21 height 21
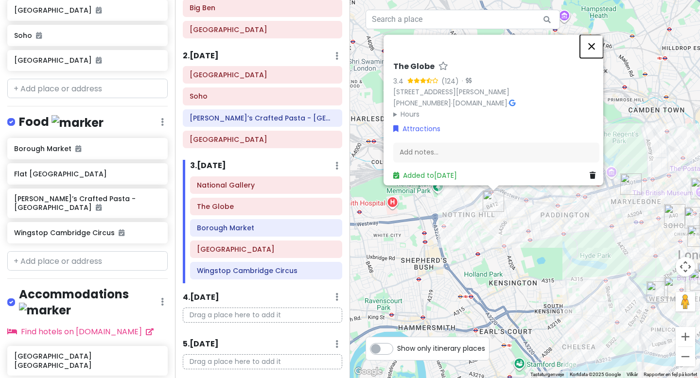
click at [599, 36] on button "Luk" at bounding box center [591, 46] width 23 height 23
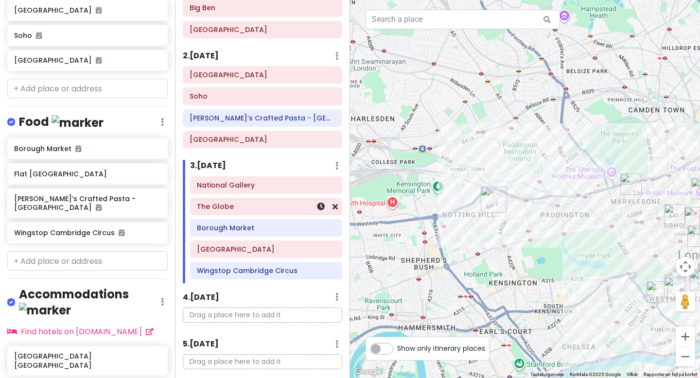
click at [283, 207] on h6 "The Globe" at bounding box center [266, 206] width 139 height 9
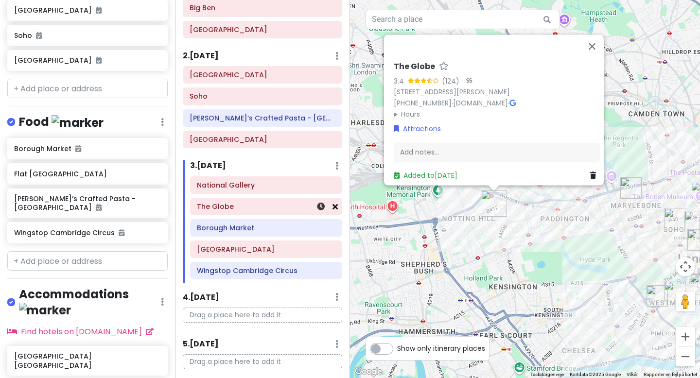
click at [334, 206] on icon at bounding box center [334, 207] width 5 height 8
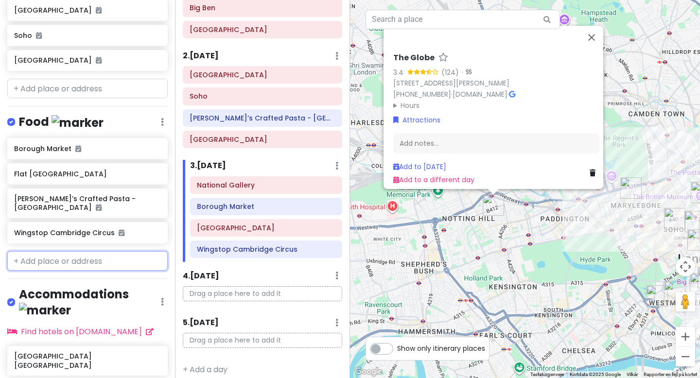
click at [89, 251] on input "text" at bounding box center [87, 260] width 160 height 19
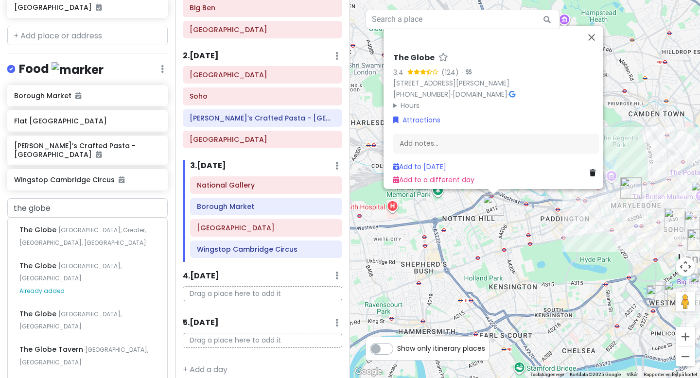
scroll to position [406, 0]
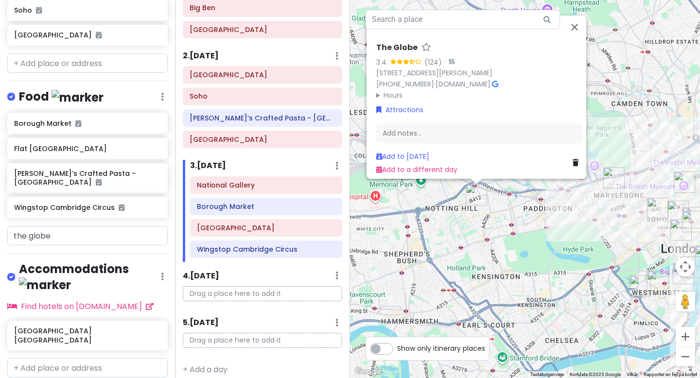
drag, startPoint x: 631, startPoint y: 250, endPoint x: 560, endPoint y: 183, distance: 97.3
click at [560, 185] on div "The Globe 3.4 (124) · [STREET_ADDRESS][PERSON_NAME] [PHONE_NUMBER] · [DOMAIN_NA…" at bounding box center [525, 189] width 350 height 378
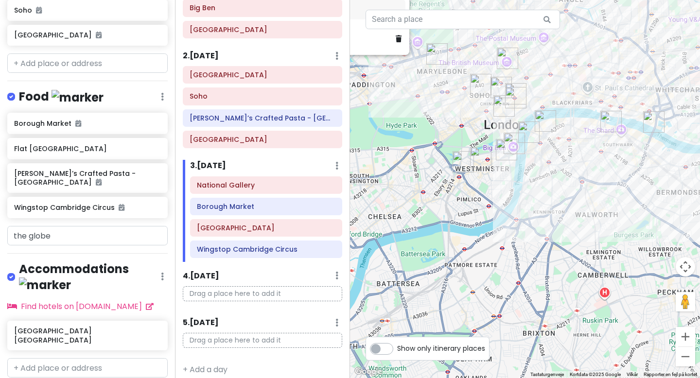
drag, startPoint x: 631, startPoint y: 261, endPoint x: 555, endPoint y: 253, distance: 77.2
click at [555, 253] on div "The Globe 3.4 (124) · [STREET_ADDRESS][PERSON_NAME] [PHONE_NUMBER] · [DOMAIN_NA…" at bounding box center [525, 189] width 350 height 378
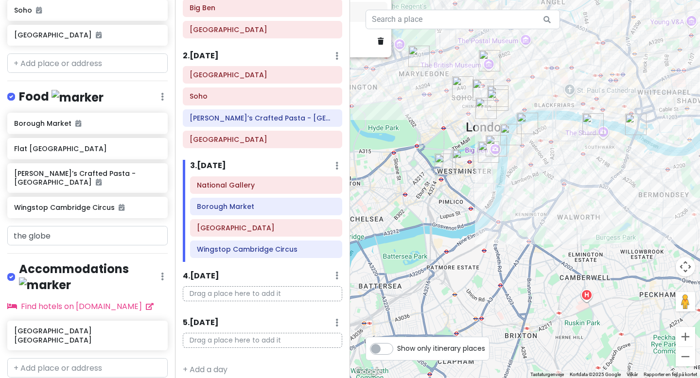
drag, startPoint x: 649, startPoint y: 171, endPoint x: 589, endPoint y: 213, distance: 73.3
click at [589, 213] on div "The Globe 3.4 (124) · [STREET_ADDRESS][PERSON_NAME] [PHONE_NUMBER] · [DOMAIN_NA…" at bounding box center [525, 189] width 350 height 378
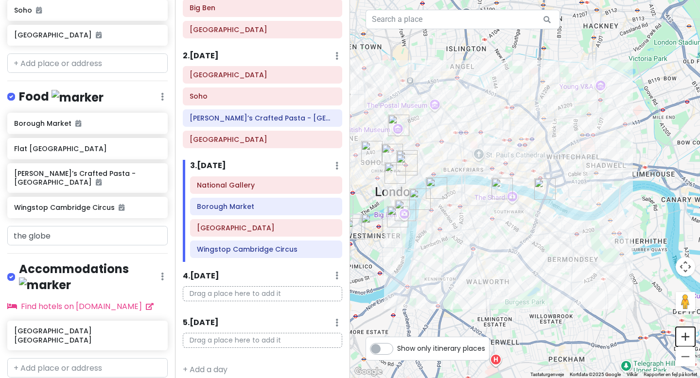
click at [686, 342] on button "Zoom ind" at bounding box center [685, 336] width 19 height 19
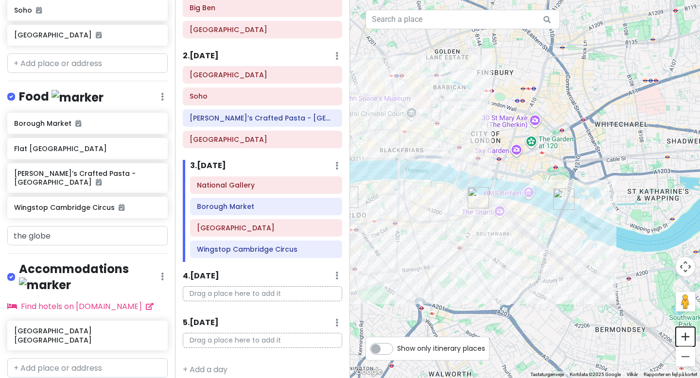
click at [686, 342] on button "Zoom ind" at bounding box center [685, 336] width 19 height 19
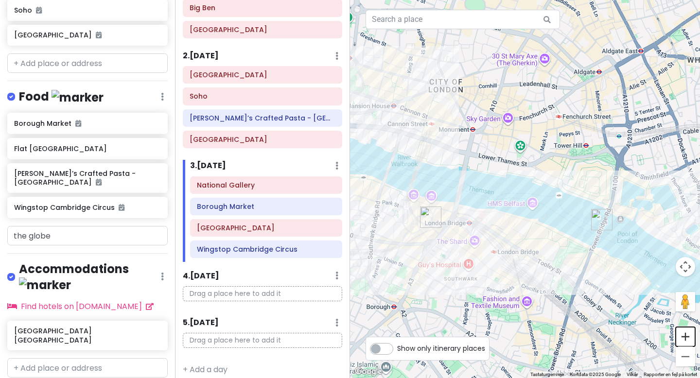
click at [686, 338] on button "Zoom ind" at bounding box center [685, 336] width 19 height 19
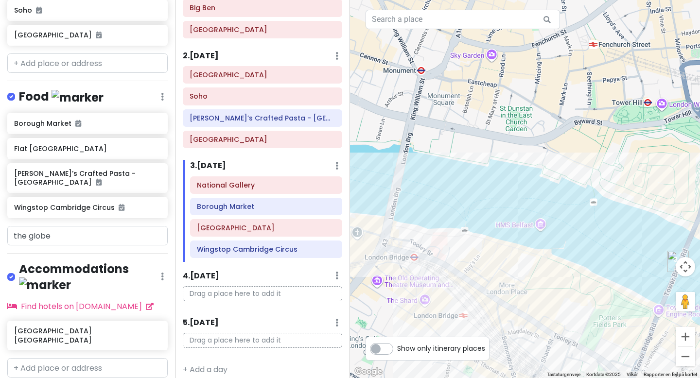
drag, startPoint x: 548, startPoint y: 299, endPoint x: 699, endPoint y: 272, distance: 154.0
click at [699, 272] on div "The Globe 3.4 (124) · [STREET_ADDRESS][PERSON_NAME] [PHONE_NUMBER] · [DOMAIN_NA…" at bounding box center [525, 189] width 350 height 378
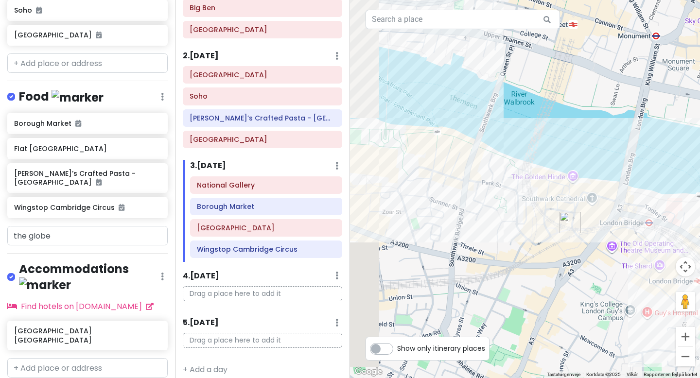
drag, startPoint x: 464, startPoint y: 188, endPoint x: 564, endPoint y: 193, distance: 100.3
click at [564, 193] on div "The Globe 3.4 (124) · [STREET_ADDRESS][PERSON_NAME] [PHONE_NUMBER] · [DOMAIN_NA…" at bounding box center [525, 189] width 350 height 378
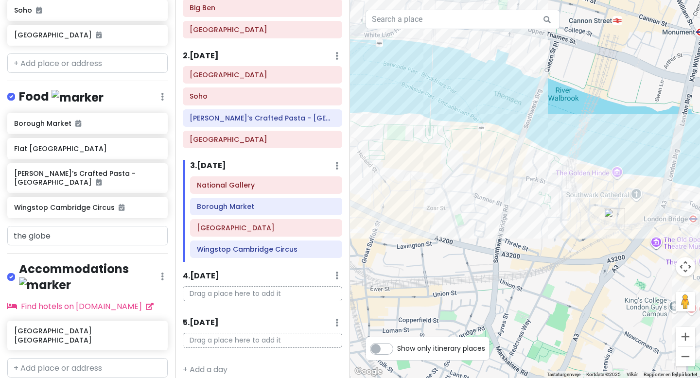
drag, startPoint x: 515, startPoint y: 168, endPoint x: 544, endPoint y: 160, distance: 29.7
click at [544, 160] on div "The Globe 3.4 (124) · [STREET_ADDRESS][PERSON_NAME] [PHONE_NUMBER] · [DOMAIN_NA…" at bounding box center [525, 189] width 350 height 378
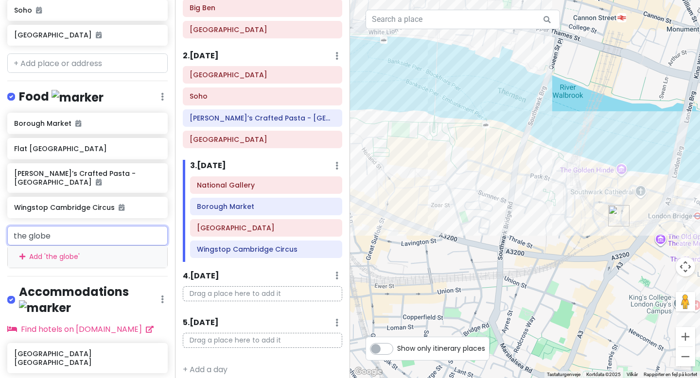
scroll to position [429, 0]
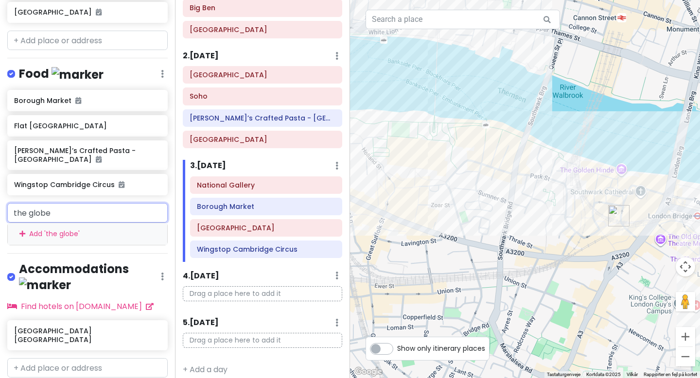
click at [85, 225] on div "the globe Add ' the globe '" at bounding box center [87, 224] width 160 height 42
click at [94, 203] on input "the globe" at bounding box center [87, 212] width 160 height 19
type input "the glob"
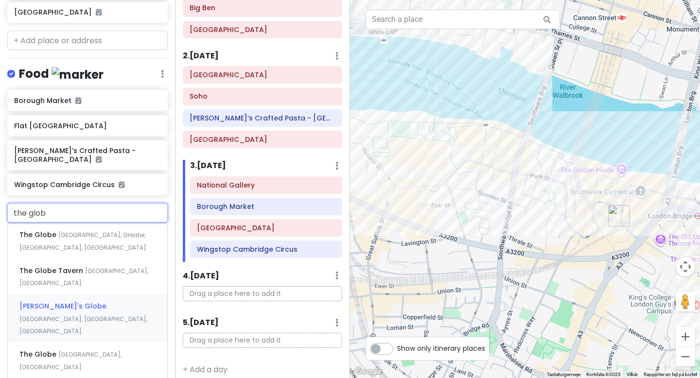
click at [58, 240] on span "[PERSON_NAME]'s Globe" at bounding box center [38, 235] width 39 height 10
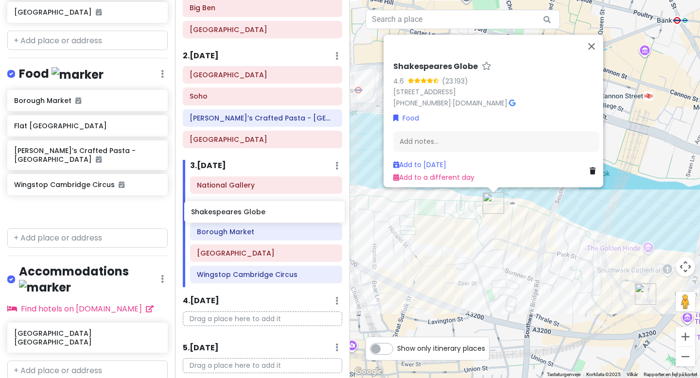
drag, startPoint x: 105, startPoint y: 199, endPoint x: 282, endPoint y: 211, distance: 177.3
click at [282, 211] on div "London Trip Private Change Dates Make a Copy Delete Trip Go Pro ⚡️ Give Feedbac…" at bounding box center [350, 189] width 700 height 378
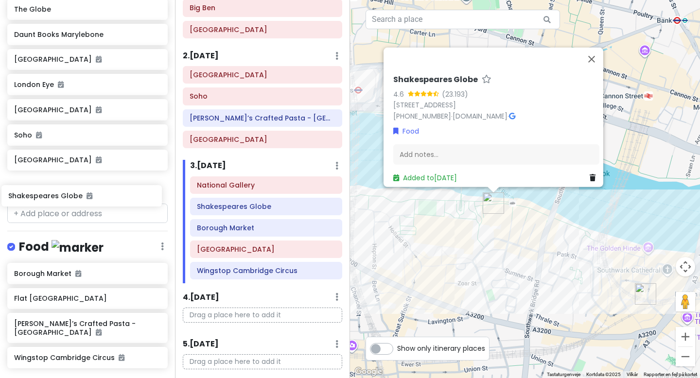
drag, startPoint x: 116, startPoint y: 204, endPoint x: 110, endPoint y: 200, distance: 7.0
click at [110, 200] on div "London Trip Private Change Dates Make a Copy Delete Trip Go Pro ⚡️ Give Feedbac…" at bounding box center [87, 189] width 175 height 378
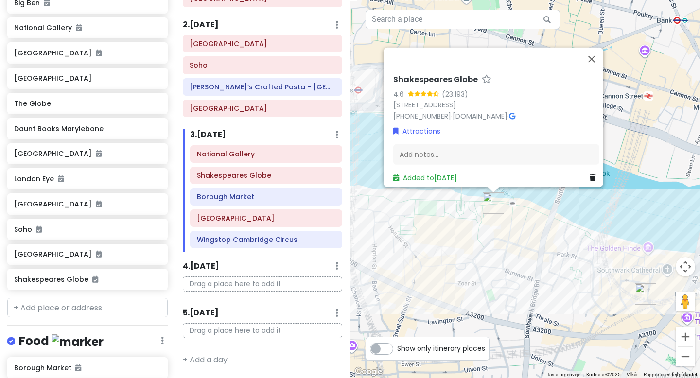
scroll to position [204, 0]
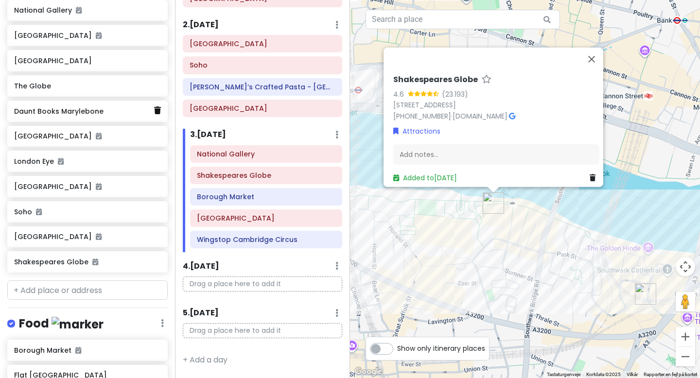
click at [157, 110] on icon at bounding box center [157, 110] width 7 height 8
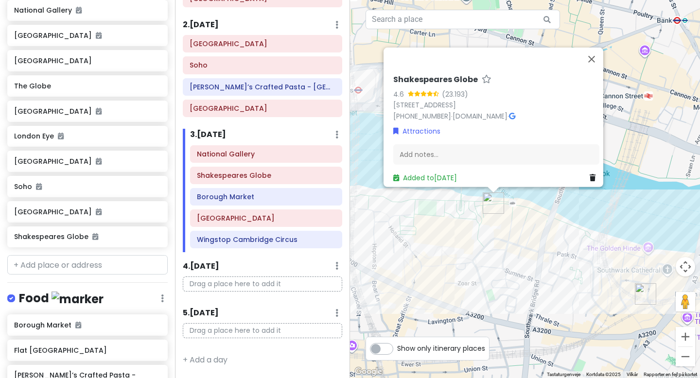
scroll to position [179, 0]
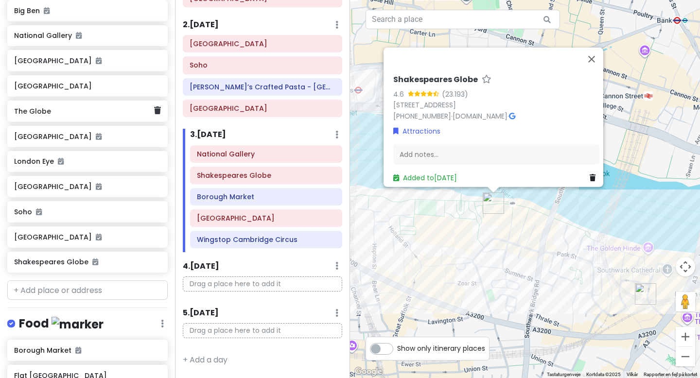
click at [143, 109] on h6 "The Globe" at bounding box center [83, 111] width 139 height 9
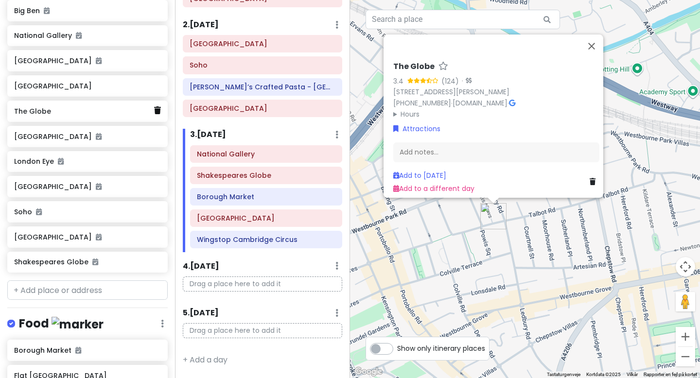
click at [158, 110] on icon at bounding box center [157, 110] width 7 height 8
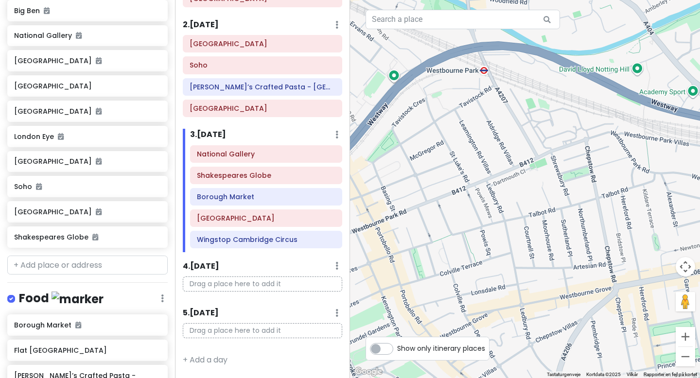
scroll to position [154, 0]
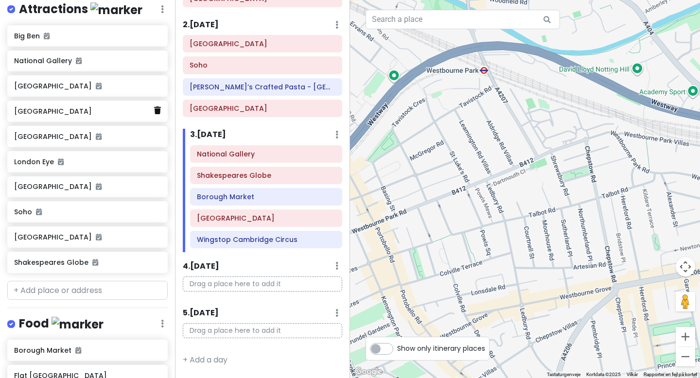
click at [159, 111] on icon at bounding box center [157, 110] width 7 height 8
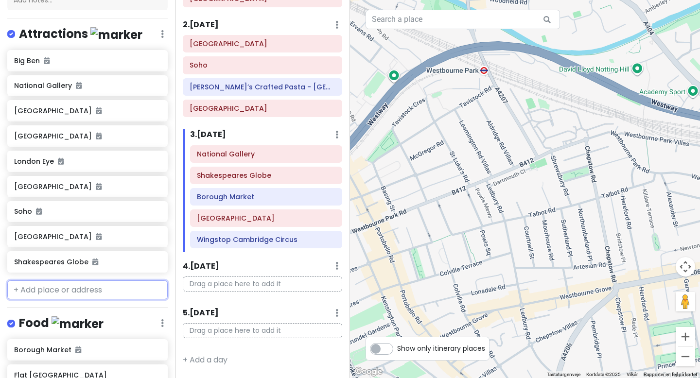
click at [118, 294] on input "text" at bounding box center [87, 289] width 160 height 19
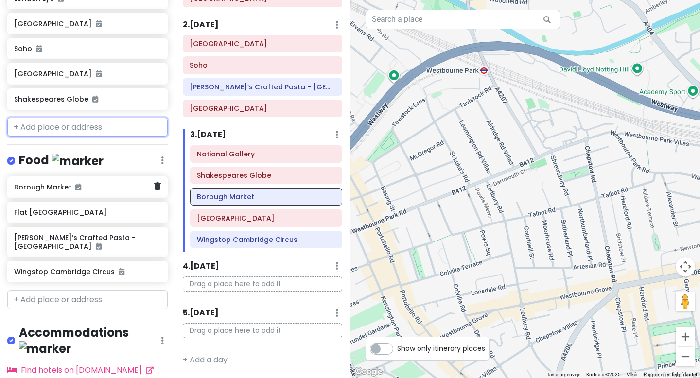
scroll to position [295, 0]
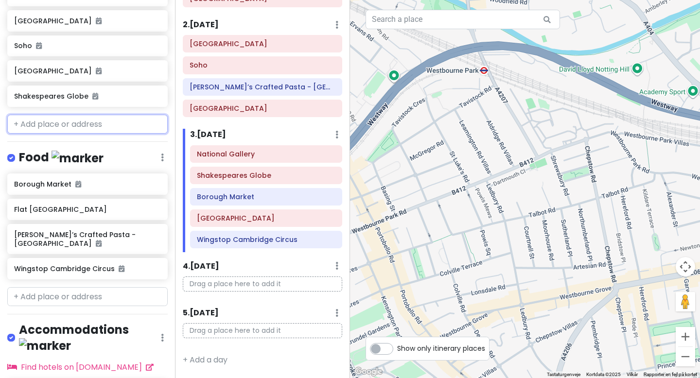
click at [109, 125] on input "text" at bounding box center [87, 124] width 160 height 19
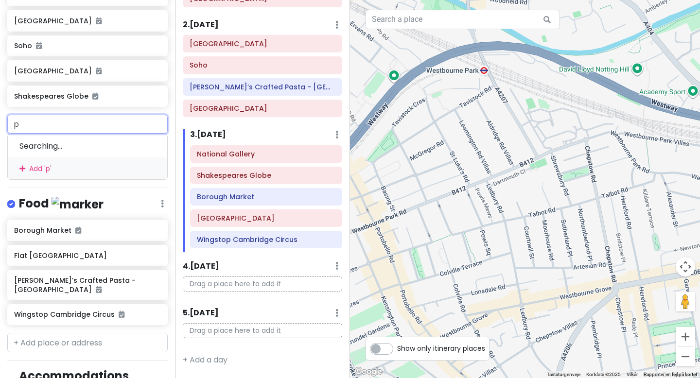
type input "po"
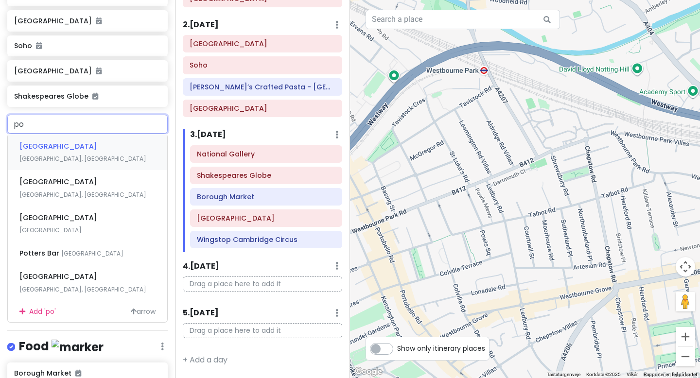
click at [102, 155] on span "[GEOGRAPHIC_DATA], [GEOGRAPHIC_DATA]" at bounding box center [82, 159] width 127 height 8
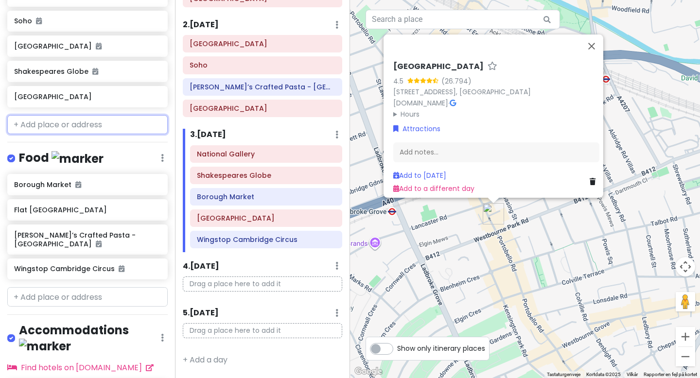
click at [88, 131] on input "text" at bounding box center [87, 124] width 160 height 19
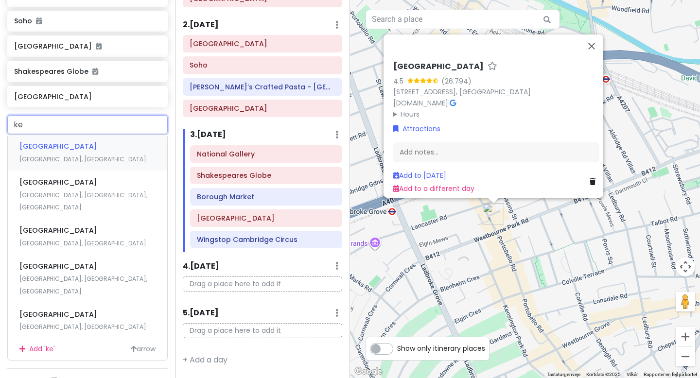
type input "[PERSON_NAME]"
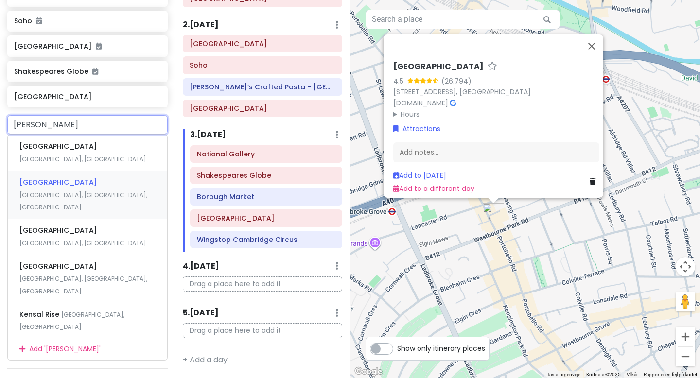
click at [92, 163] on span "[GEOGRAPHIC_DATA], [GEOGRAPHIC_DATA], [GEOGRAPHIC_DATA]" at bounding box center [82, 159] width 127 height 8
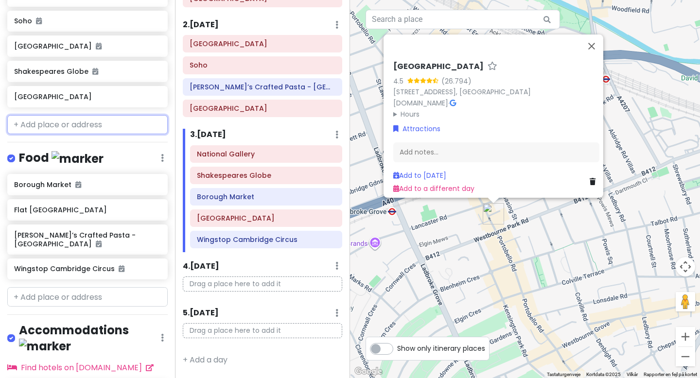
scroll to position [345, 0]
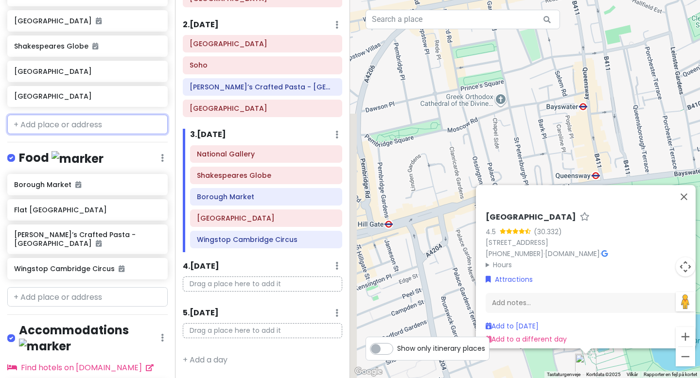
click at [96, 124] on input "text" at bounding box center [87, 124] width 160 height 19
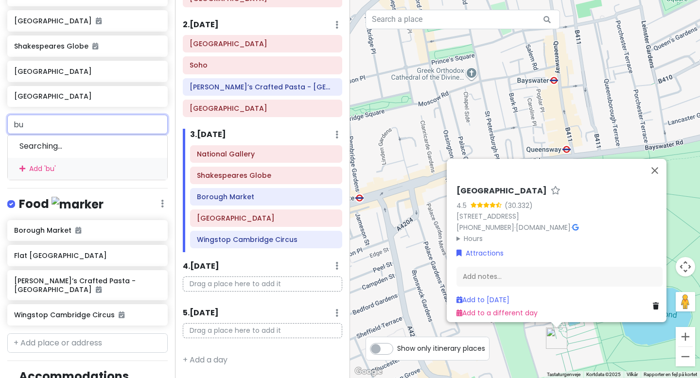
type input "b"
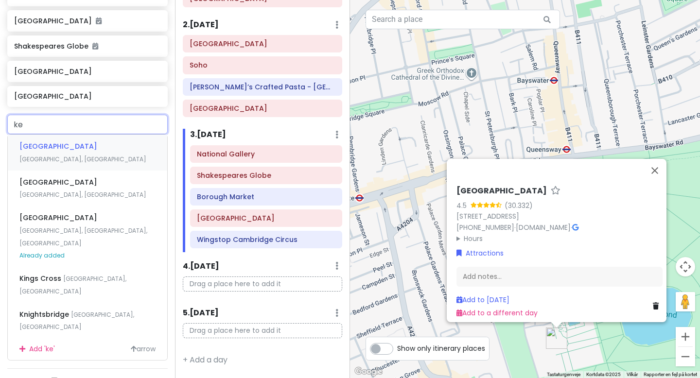
type input "[PERSON_NAME]"
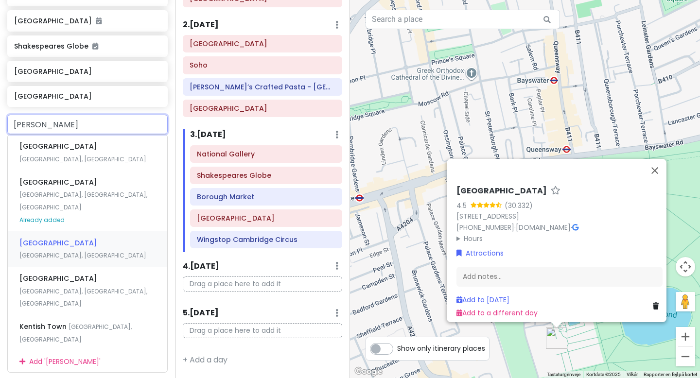
click at [88, 231] on div "[GEOGRAPHIC_DATA], [GEOGRAPHIC_DATA]" at bounding box center [87, 249] width 159 height 36
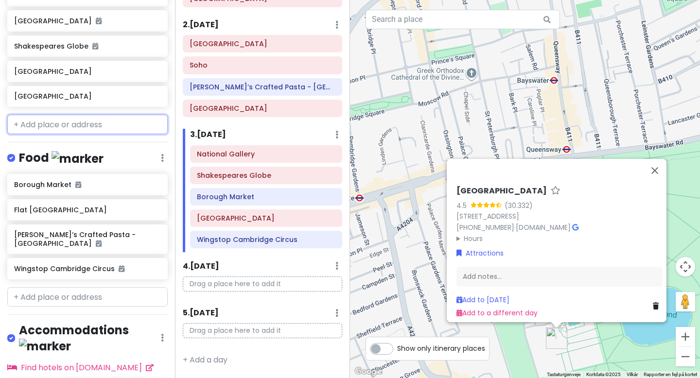
scroll to position [370, 0]
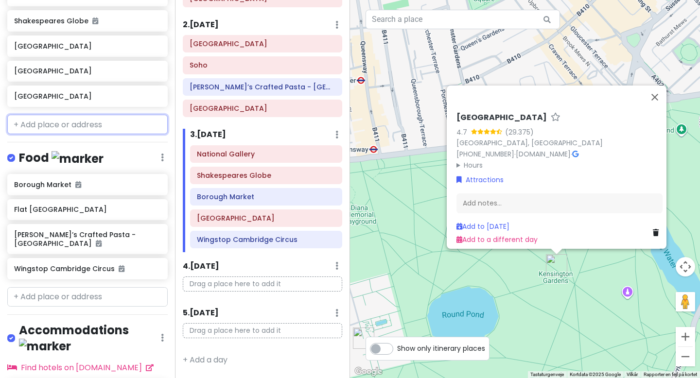
click at [100, 132] on input "text" at bounding box center [87, 124] width 160 height 19
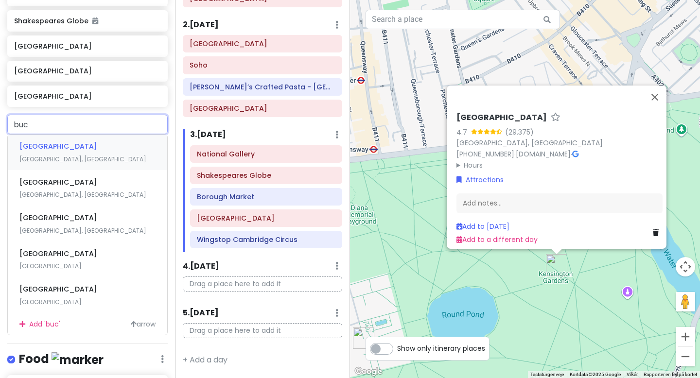
type input "buck"
click at [93, 155] on span "[GEOGRAPHIC_DATA], [GEOGRAPHIC_DATA]" at bounding box center [82, 159] width 127 height 8
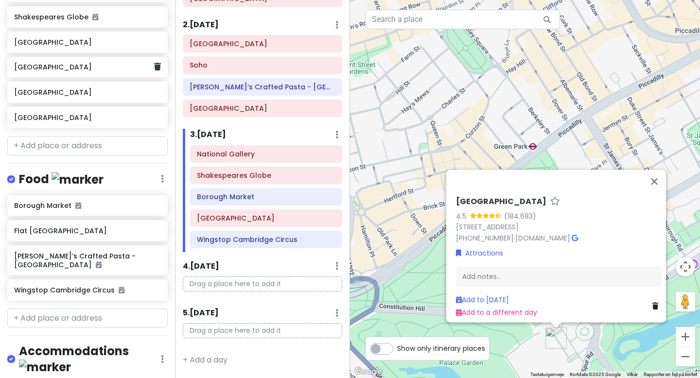
scroll to position [371, 0]
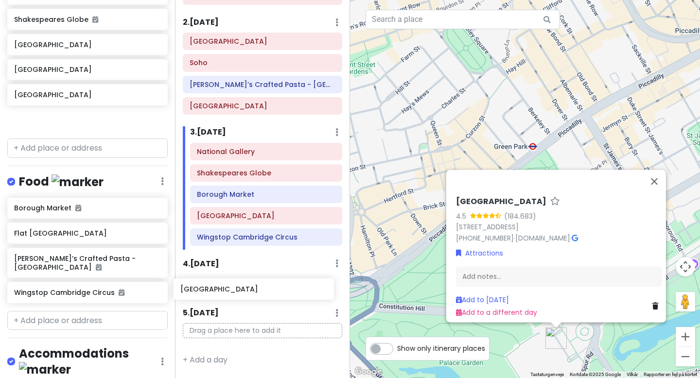
drag, startPoint x: 90, startPoint y: 72, endPoint x: 256, endPoint y: 295, distance: 277.8
click at [256, 295] on div "London Trip Private Change Dates Make a Copy Delete Trip Go Pro ⚡️ Give Feedbac…" at bounding box center [350, 189] width 700 height 378
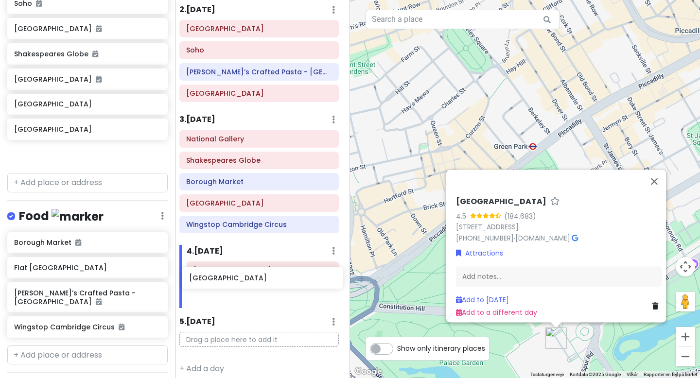
scroll to position [135, 3]
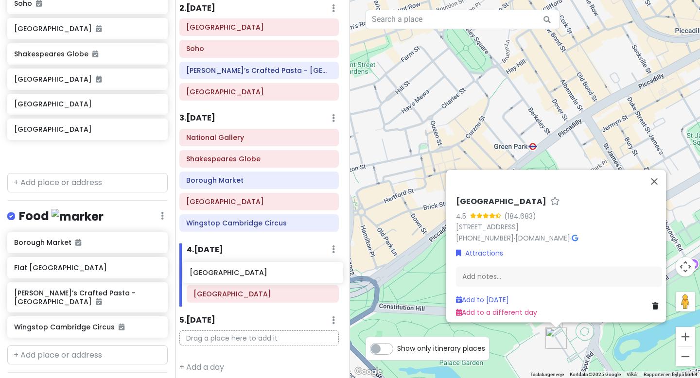
drag, startPoint x: 107, startPoint y: 81, endPoint x: 282, endPoint y: 276, distance: 262.6
click at [282, 276] on div "London Trip Private Change Dates Make a Copy Delete Trip Go Pro ⚡️ Give Feedbac…" at bounding box center [350, 189] width 700 height 378
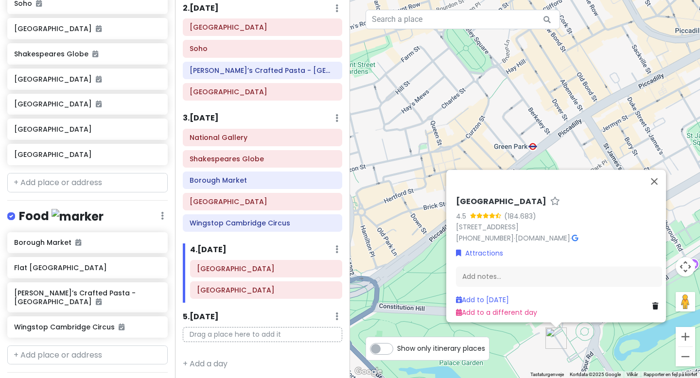
scroll to position [312, 0]
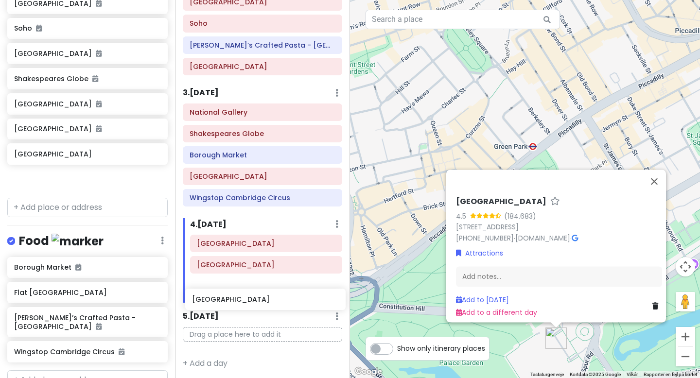
drag, startPoint x: 99, startPoint y: 158, endPoint x: 276, endPoint y: 303, distance: 228.7
click at [276, 303] on div "London Trip Private Change Dates Make a Copy Delete Trip Go Pro ⚡️ Give Feedbac…" at bounding box center [350, 189] width 700 height 378
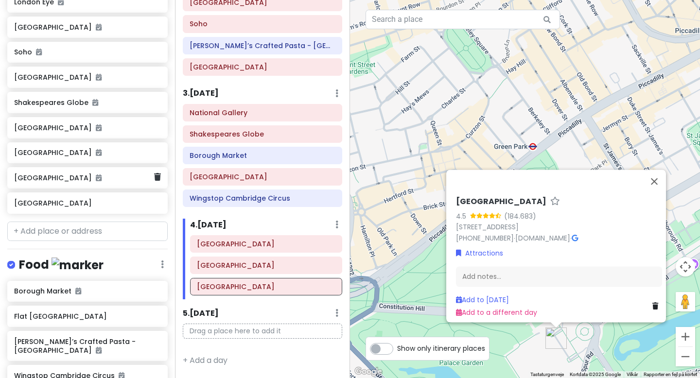
scroll to position [287, 0]
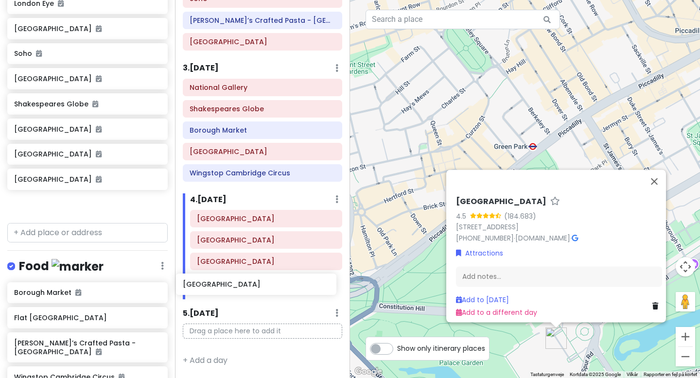
drag, startPoint x: 98, startPoint y: 205, endPoint x: 270, endPoint y: 287, distance: 190.9
click at [270, 287] on div "London Trip Private Change Dates Make a Copy Delete Trip Go Pro ⚡️ Give Feedbac…" at bounding box center [350, 189] width 700 height 378
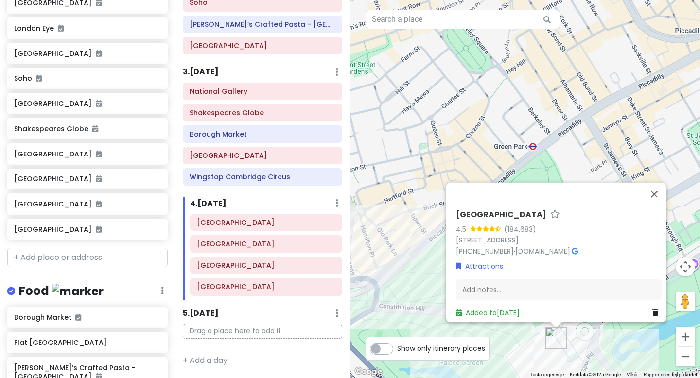
scroll to position [456, 0]
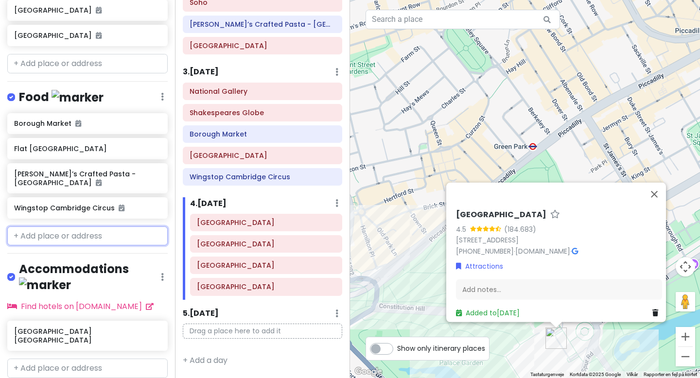
click at [120, 226] on input "text" at bounding box center [87, 235] width 160 height 19
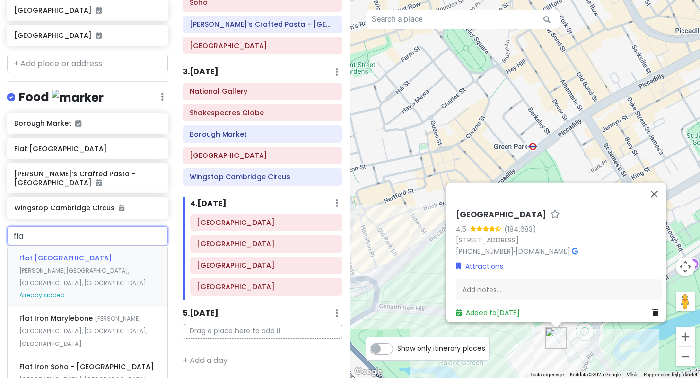
type input "flat"
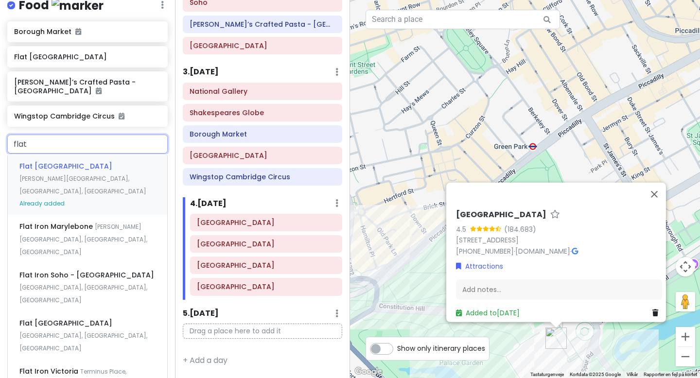
scroll to position [560, 0]
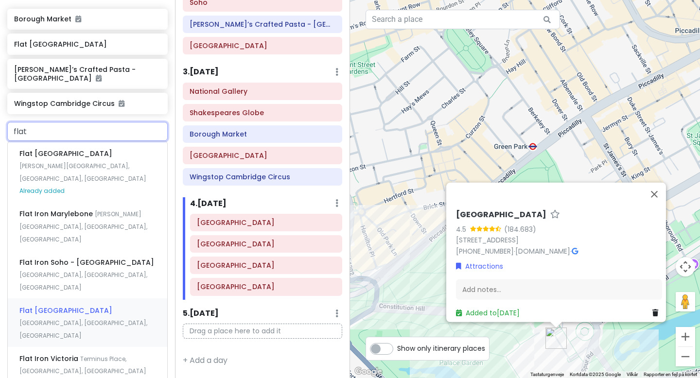
click at [83, 183] on span "[GEOGRAPHIC_DATA], [GEOGRAPHIC_DATA], [GEOGRAPHIC_DATA]" at bounding box center [82, 172] width 127 height 21
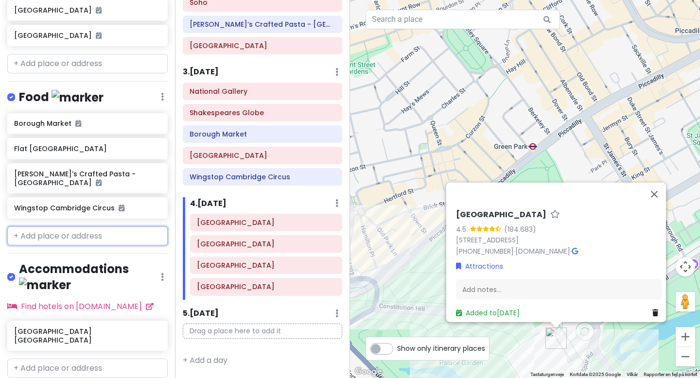
scroll to position [481, 0]
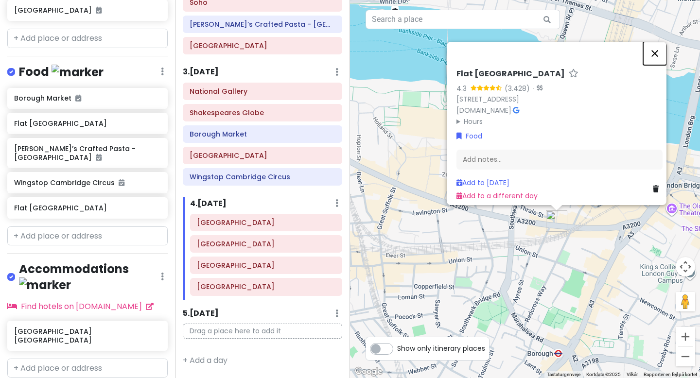
click at [663, 45] on button "Luk" at bounding box center [654, 53] width 23 height 23
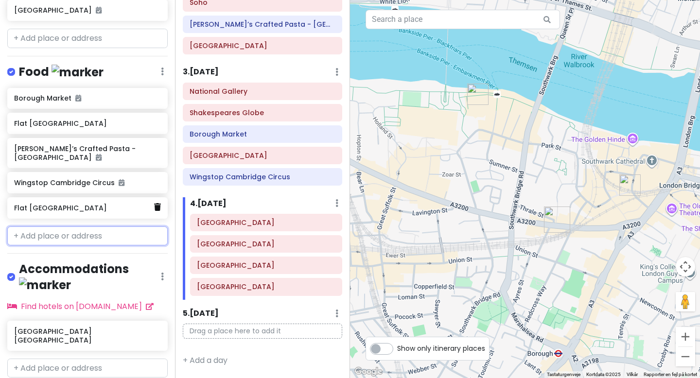
click at [158, 203] on icon at bounding box center [157, 207] width 7 height 8
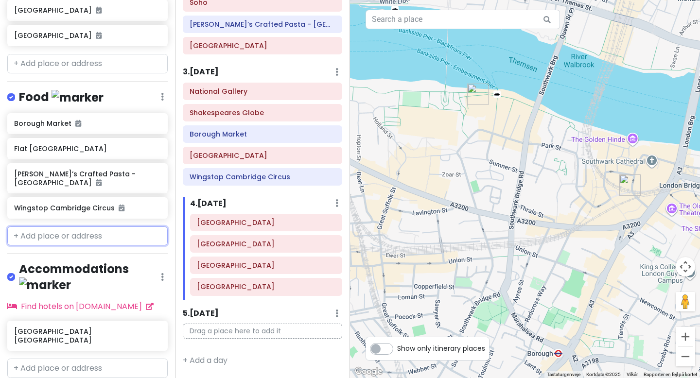
click at [131, 227] on input "text" at bounding box center [87, 235] width 160 height 19
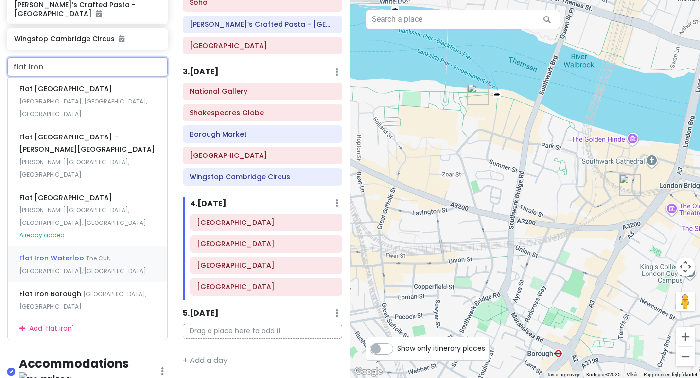
scroll to position [627, 0]
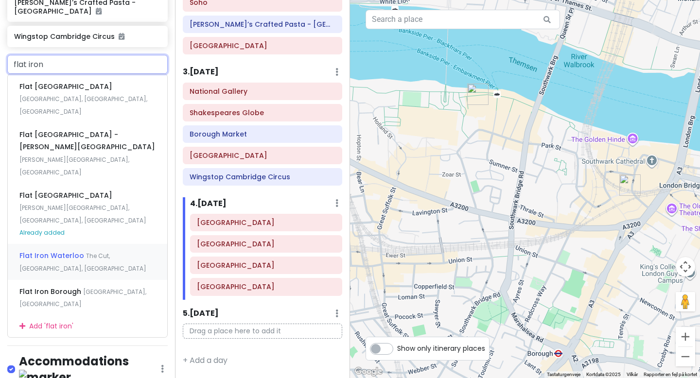
type input "flat iron s"
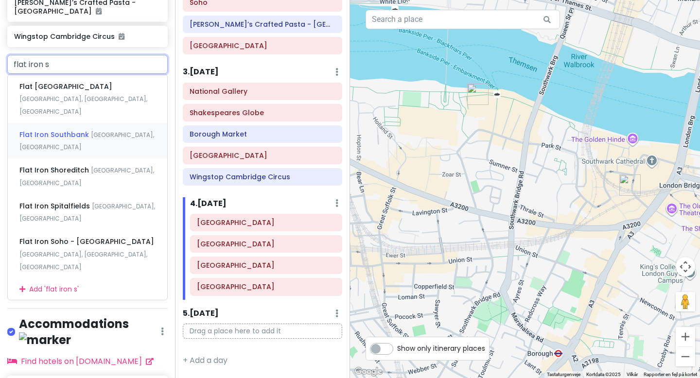
click at [82, 91] on span "Flat Iron Southbank" at bounding box center [65, 87] width 93 height 10
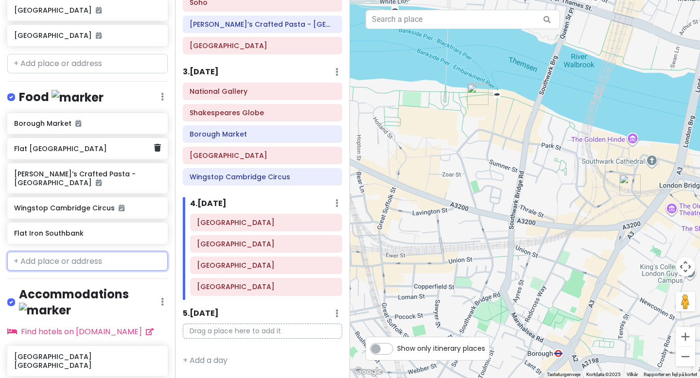
scroll to position [481, 0]
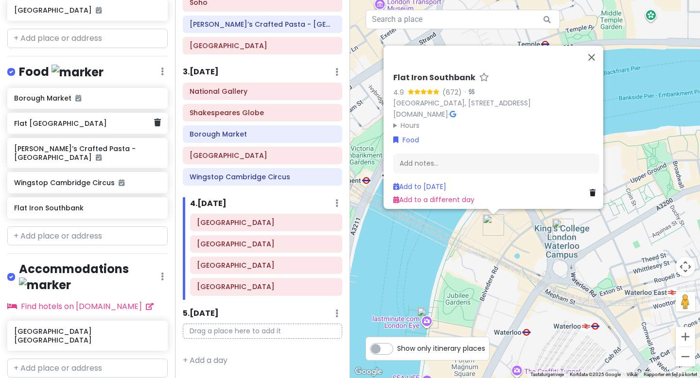
click at [156, 127] on div "Flat [GEOGRAPHIC_DATA]" at bounding box center [87, 123] width 160 height 21
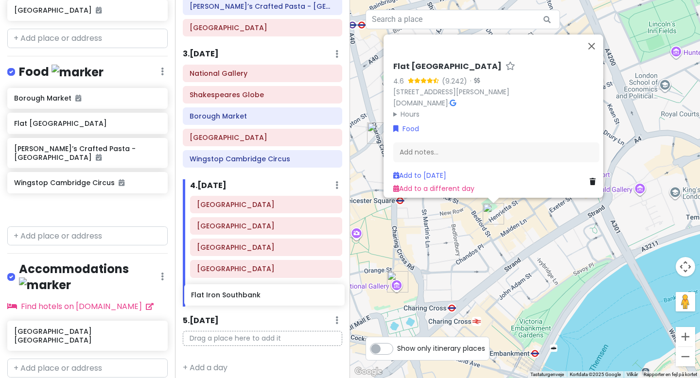
drag, startPoint x: 95, startPoint y: 202, endPoint x: 272, endPoint y: 300, distance: 202.1
click at [272, 300] on div "London Trip Private Change Dates Make a Copy Delete Trip Go Pro ⚡️ Give Feedbac…" at bounding box center [350, 189] width 700 height 378
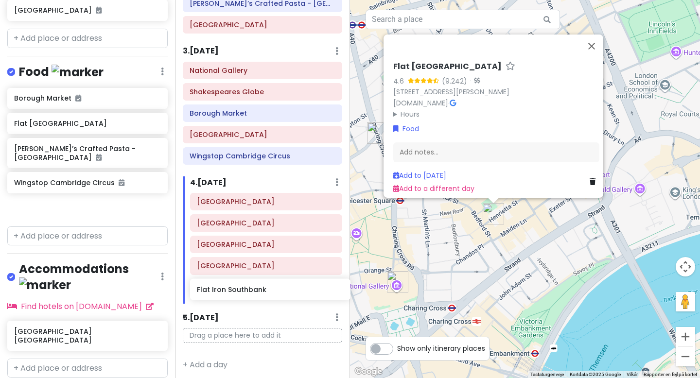
scroll to position [202, 0]
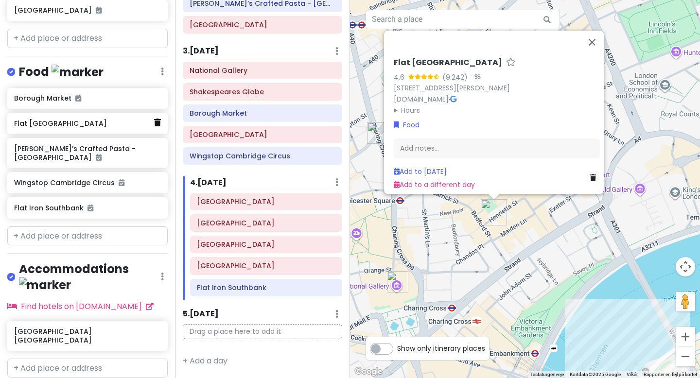
click at [156, 122] on icon at bounding box center [157, 123] width 7 height 8
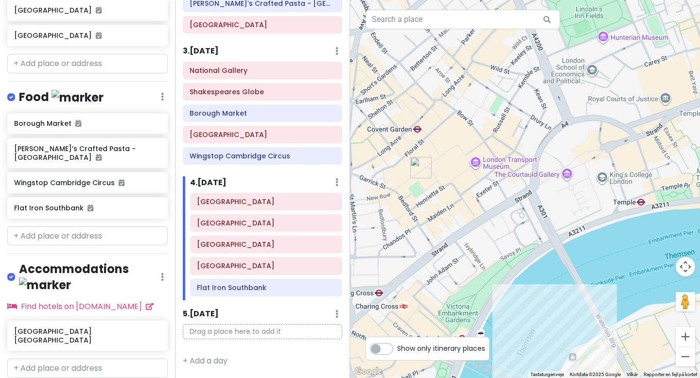
drag, startPoint x: 534, startPoint y: 236, endPoint x: 455, endPoint y: 218, distance: 80.3
click at [455, 219] on div at bounding box center [525, 189] width 350 height 378
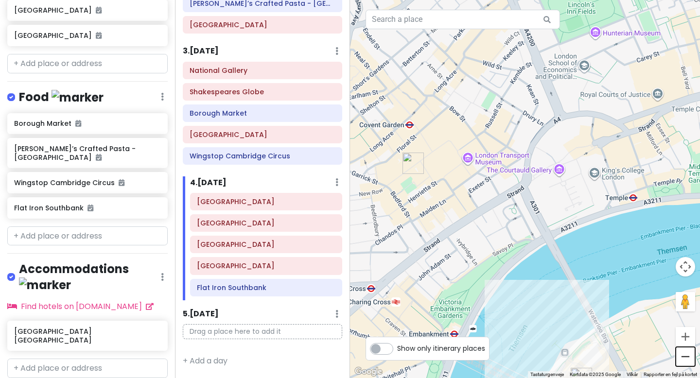
click at [689, 359] on button "Zoom ud" at bounding box center [685, 356] width 19 height 19
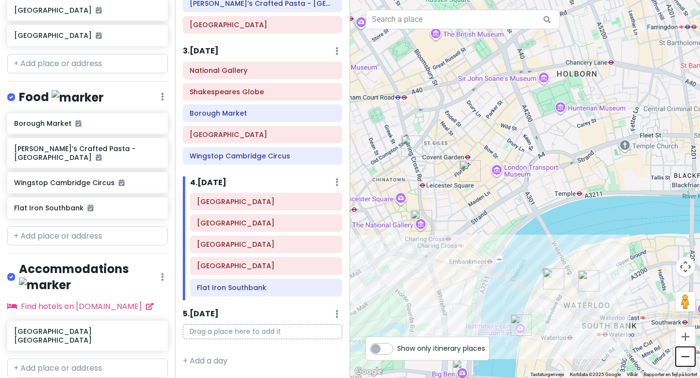
click at [689, 357] on button "Zoom ud" at bounding box center [685, 356] width 19 height 19
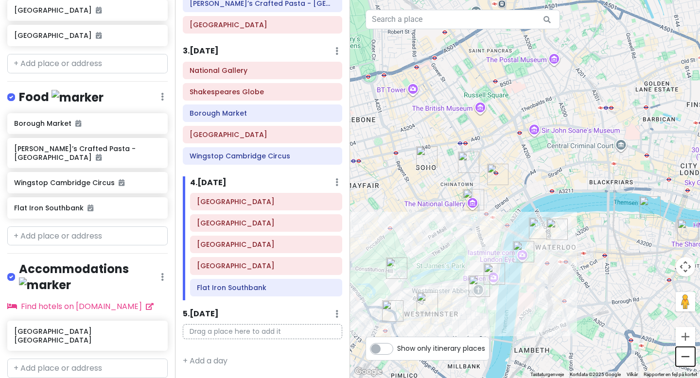
click at [689, 357] on button "Zoom ud" at bounding box center [685, 356] width 19 height 19
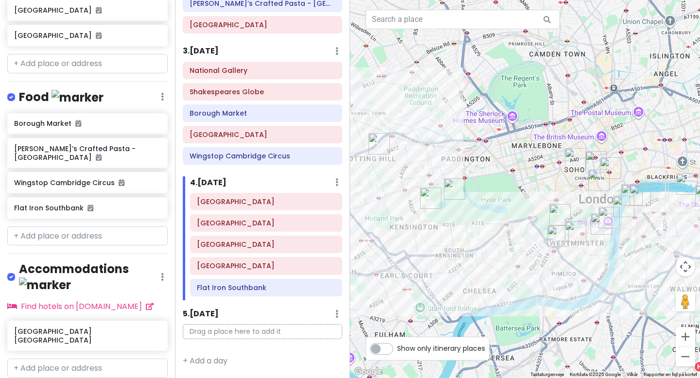
drag, startPoint x: 574, startPoint y: 277, endPoint x: 643, endPoint y: 275, distance: 69.5
click at [644, 275] on div at bounding box center [525, 189] width 350 height 378
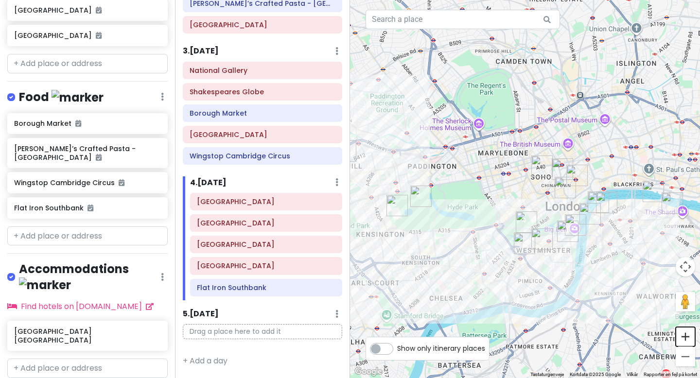
click at [685, 335] on button "Zoom ind" at bounding box center [685, 336] width 19 height 19
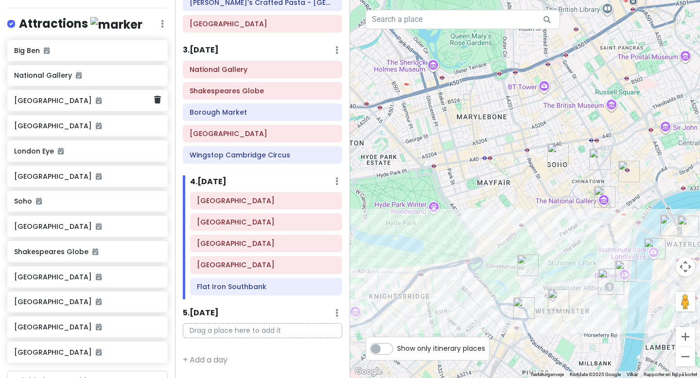
scroll to position [127, 0]
